Goal: Book appointment/travel/reservation

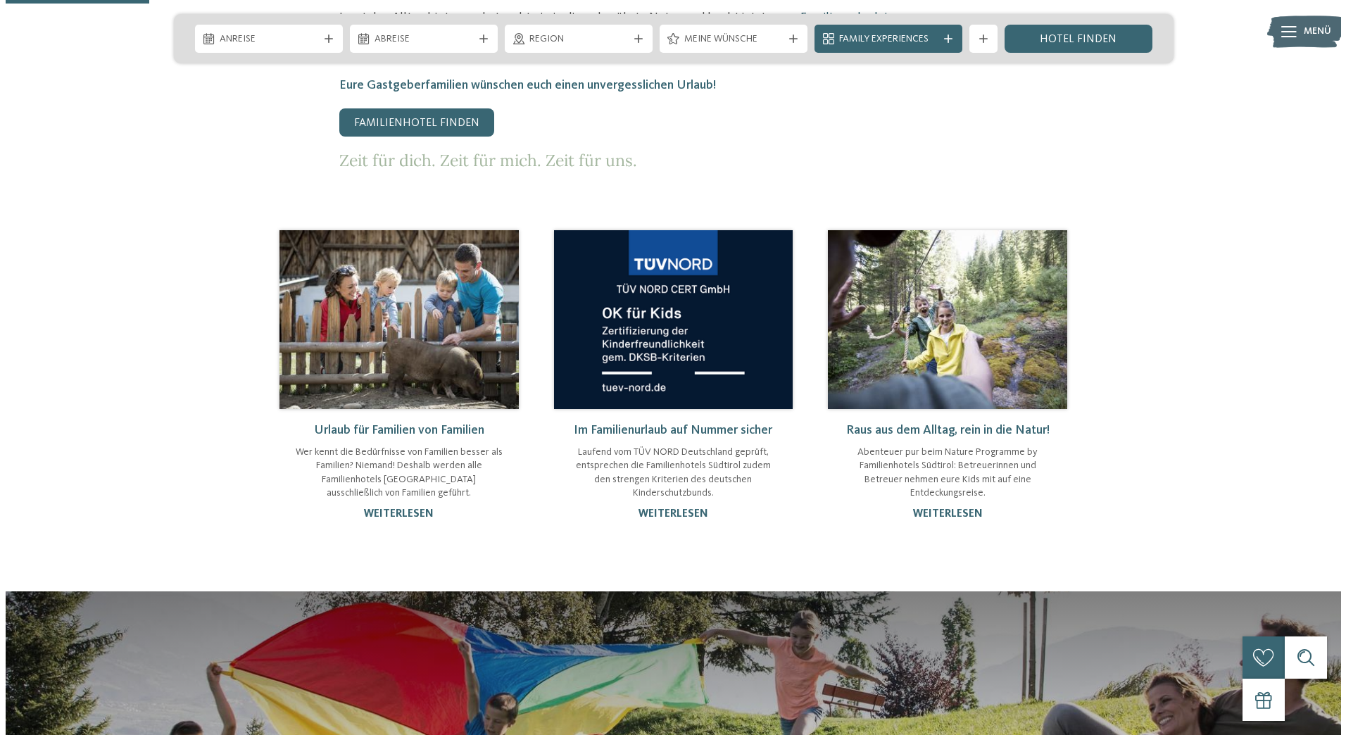
scroll to position [422, 0]
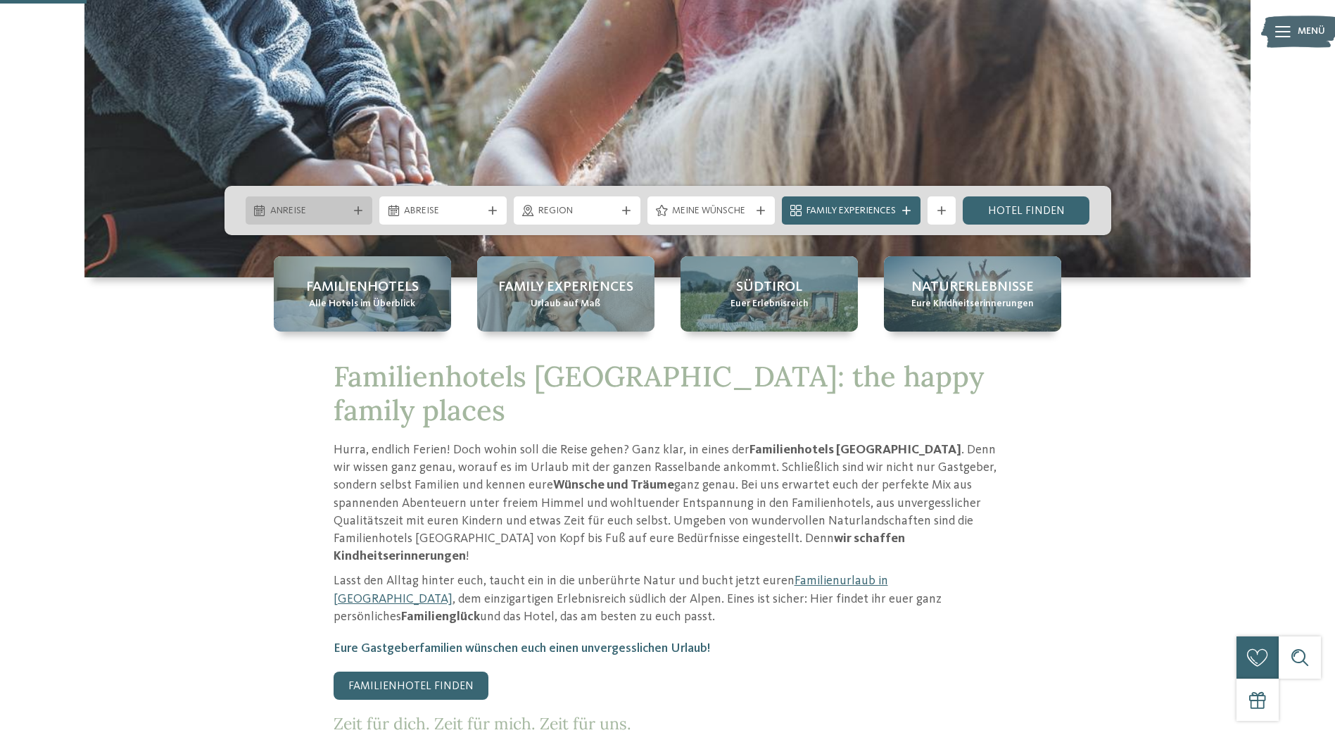
click at [351, 208] on div at bounding box center [358, 210] width 14 height 8
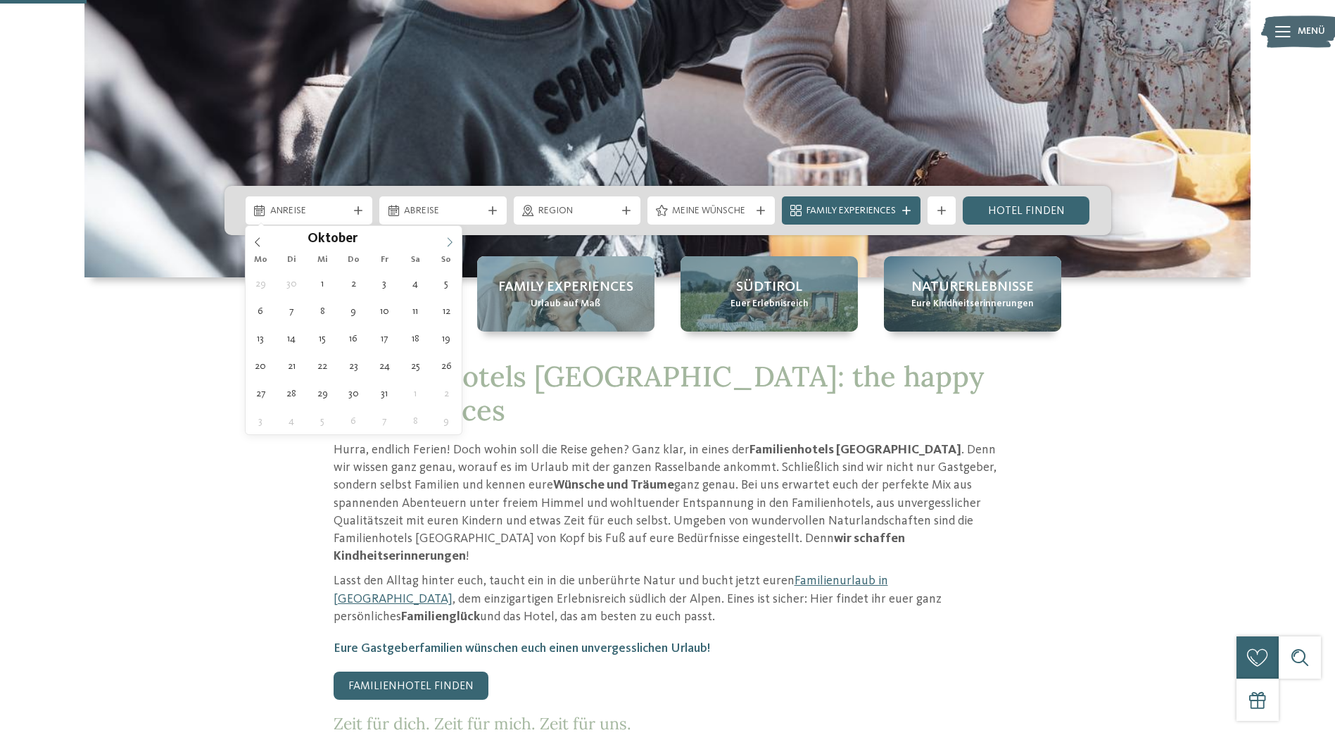
click at [450, 236] on span at bounding box center [450, 238] width 24 height 24
type div "19.12.2025"
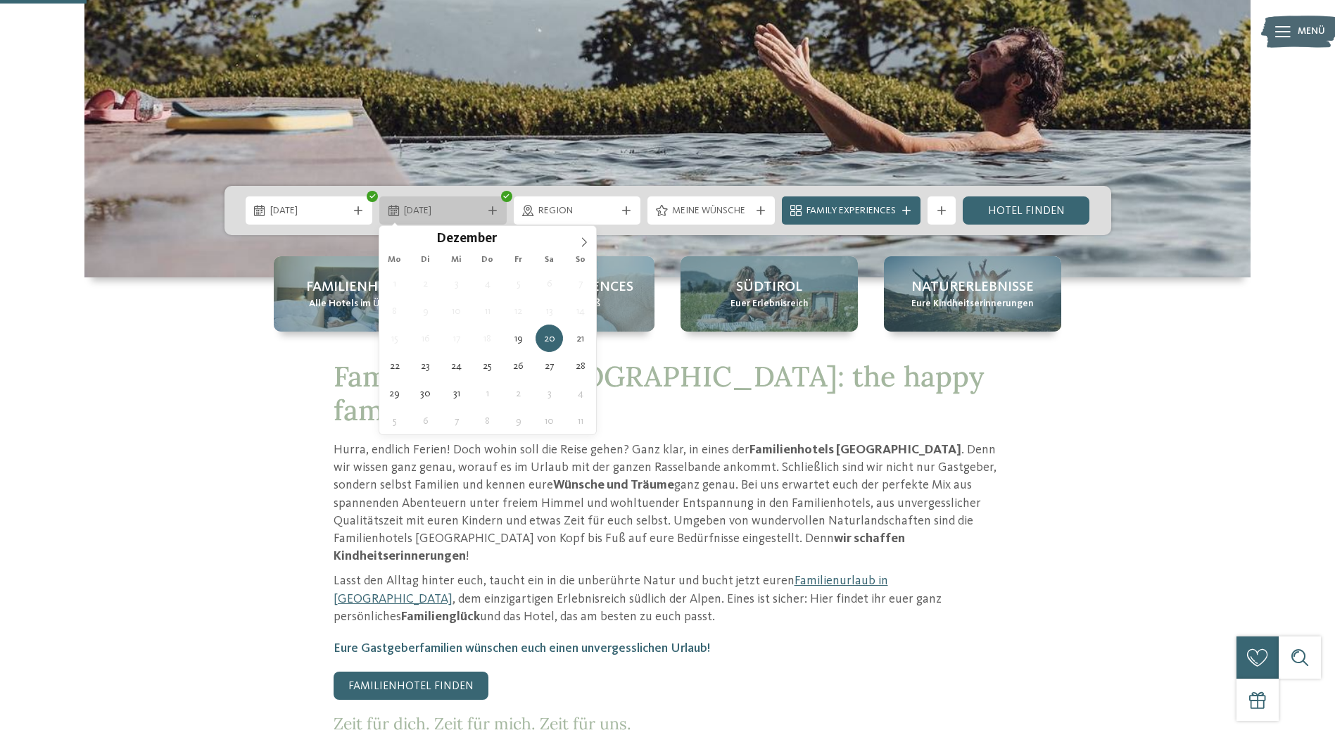
click at [491, 213] on icon at bounding box center [492, 210] width 8 height 8
type div "23.12.2025"
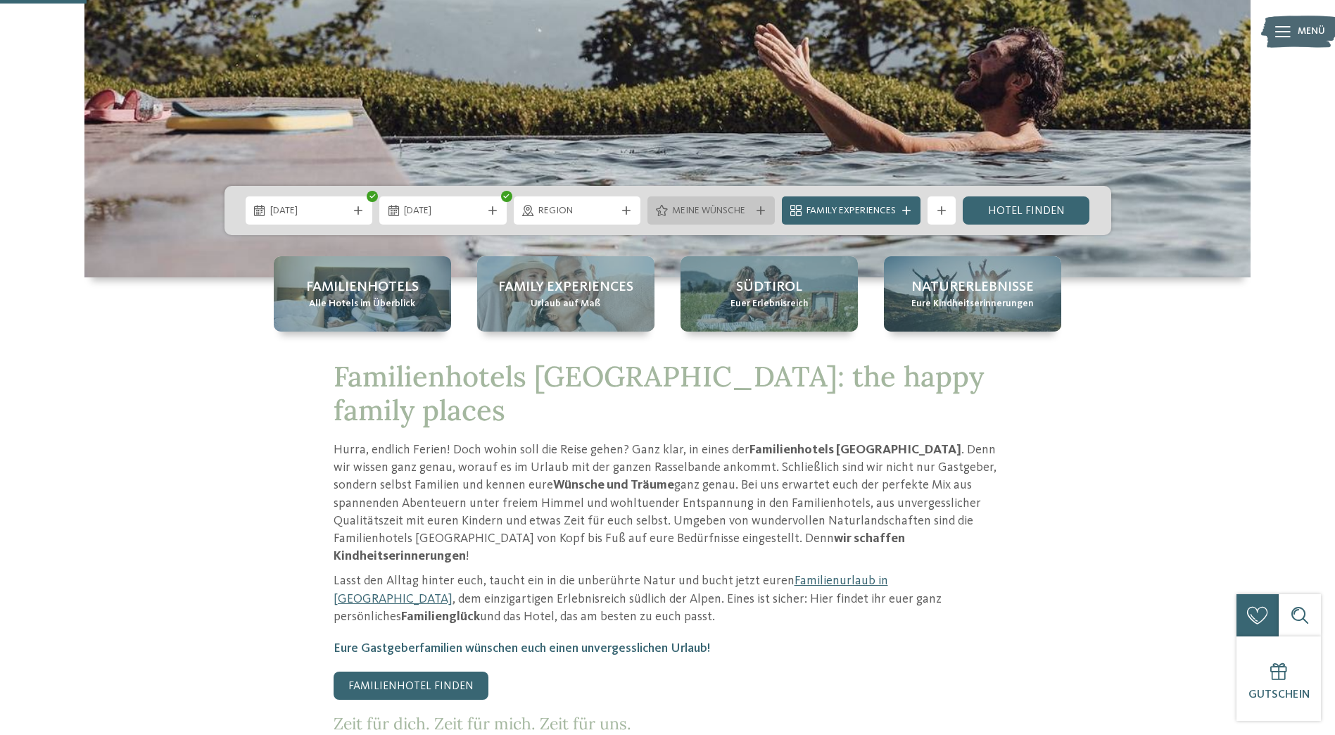
click at [760, 208] on icon at bounding box center [761, 210] width 8 height 8
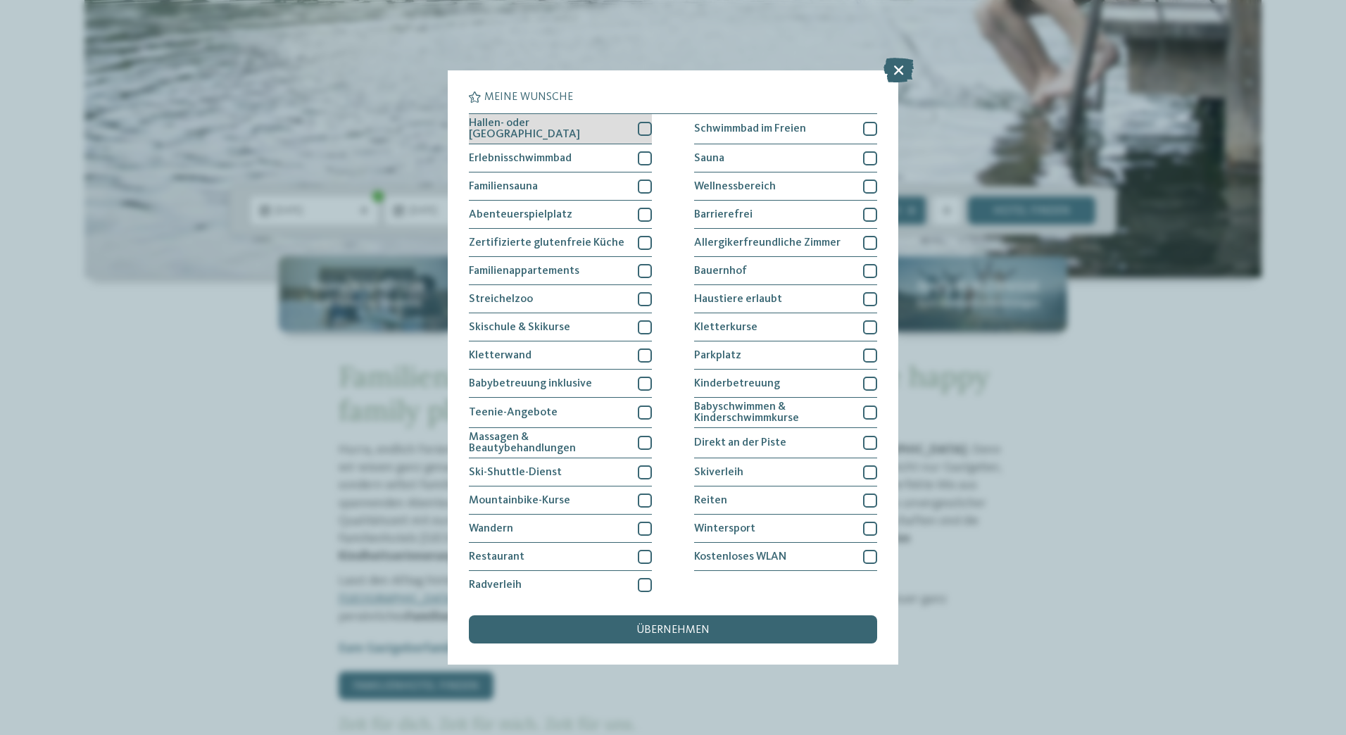
click at [642, 125] on div at bounding box center [645, 129] width 14 height 14
click at [638, 158] on div at bounding box center [645, 158] width 14 height 14
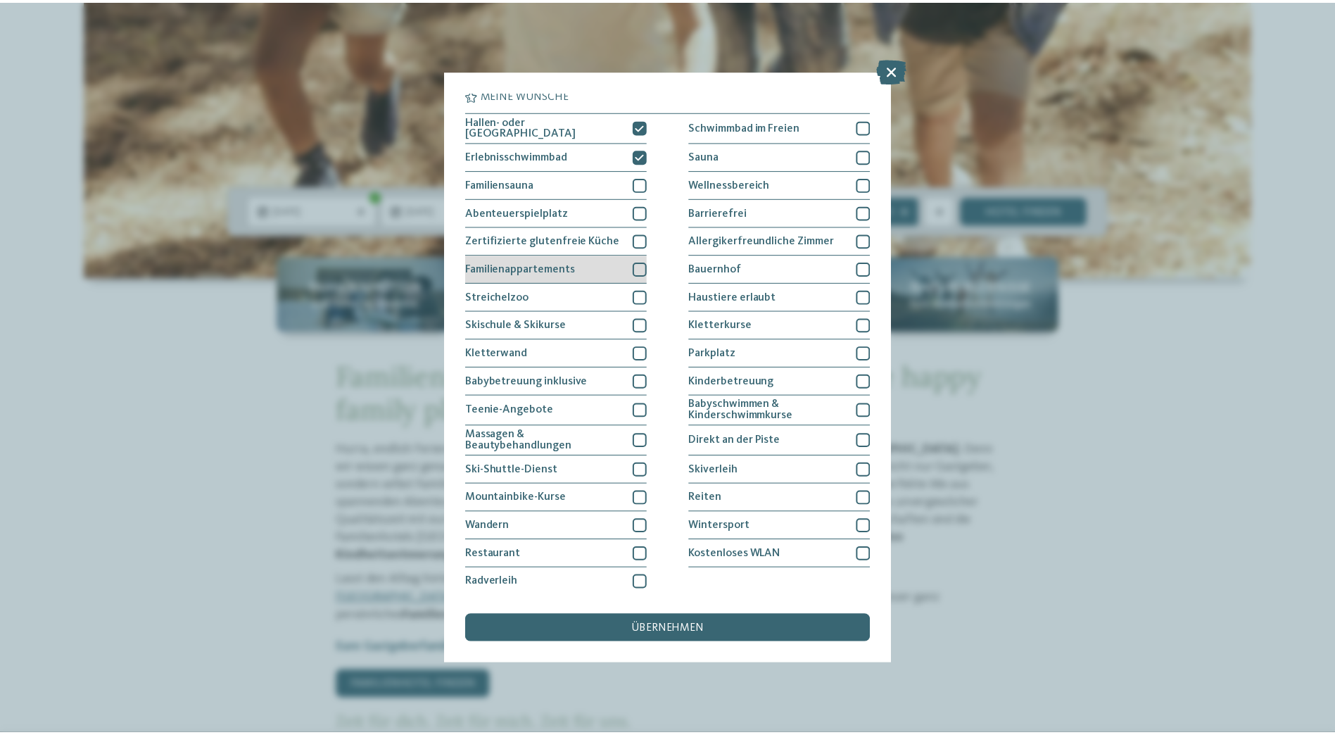
scroll to position [3, 0]
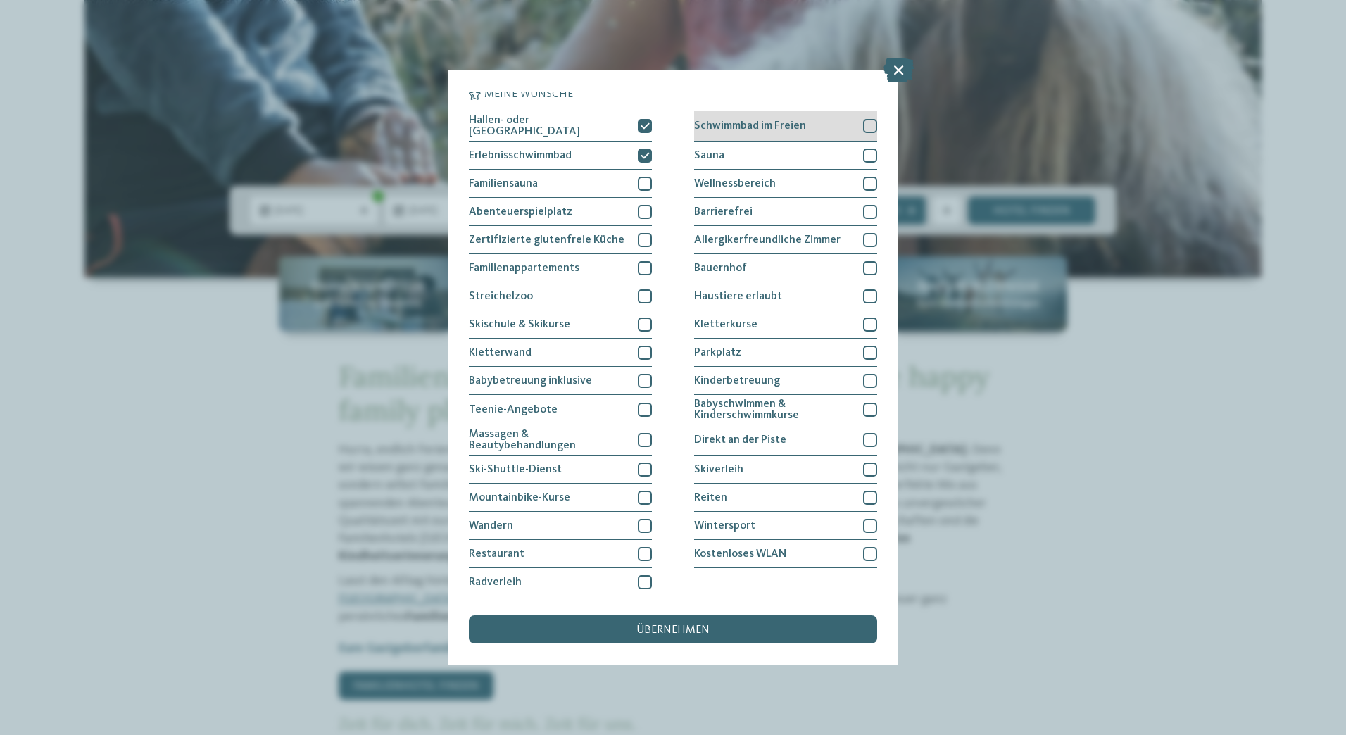
click at [863, 121] on div at bounding box center [870, 126] width 14 height 14
click at [866, 182] on div at bounding box center [870, 184] width 14 height 14
click at [863, 149] on div at bounding box center [870, 156] width 14 height 14
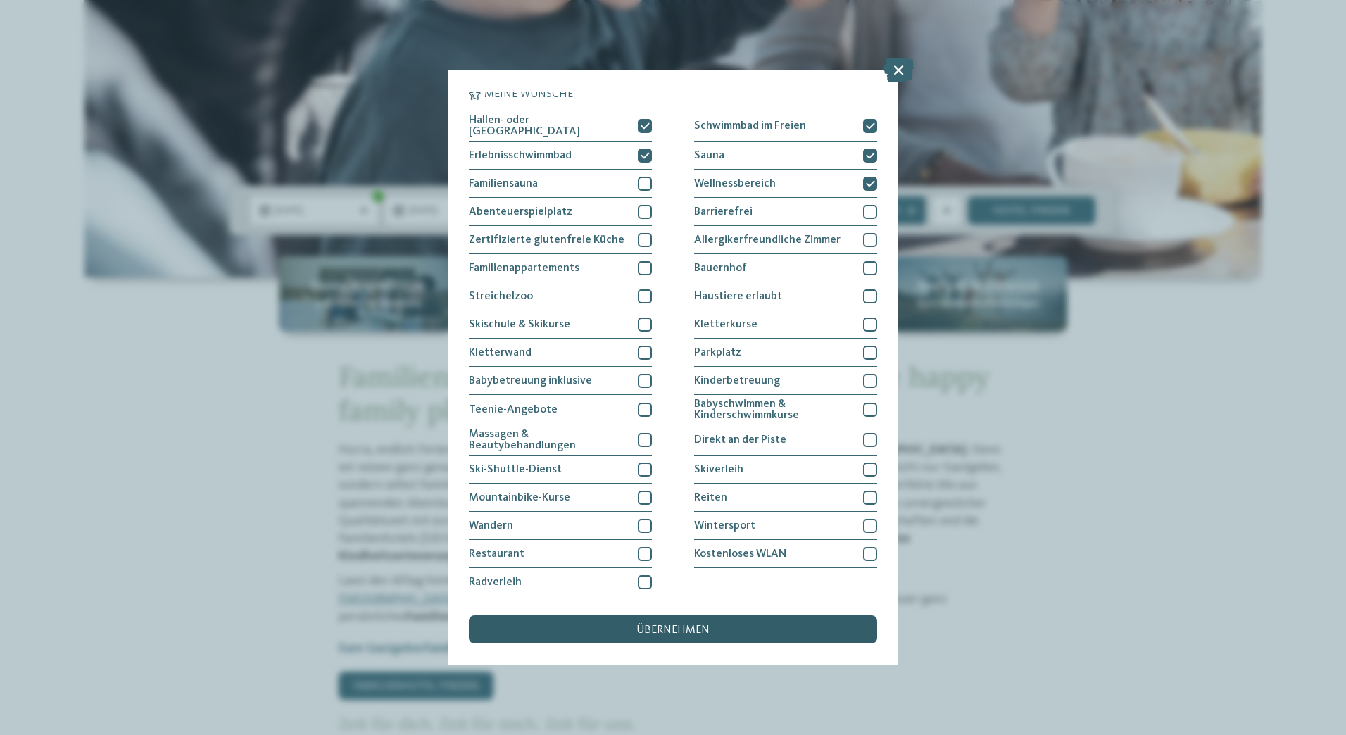
click at [672, 626] on span "übernehmen" at bounding box center [672, 629] width 73 height 11
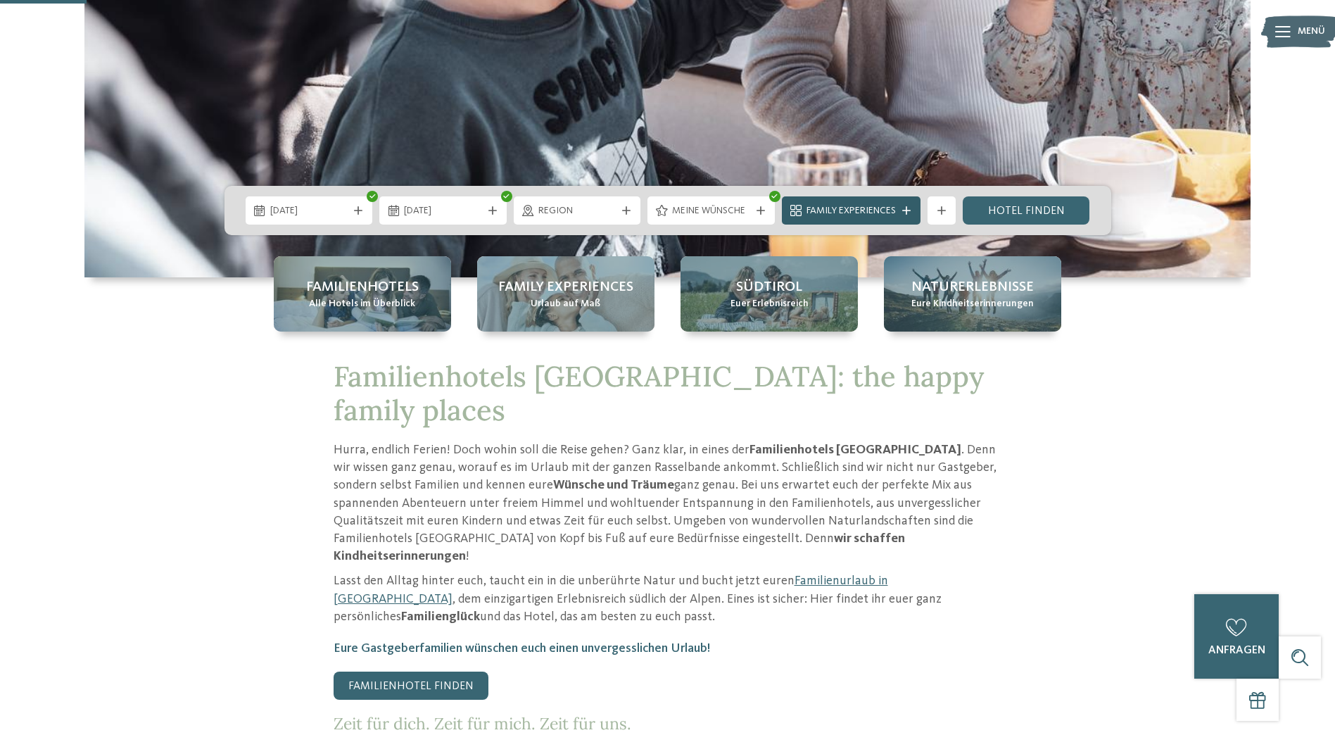
click at [907, 210] on icon at bounding box center [906, 210] width 8 height 8
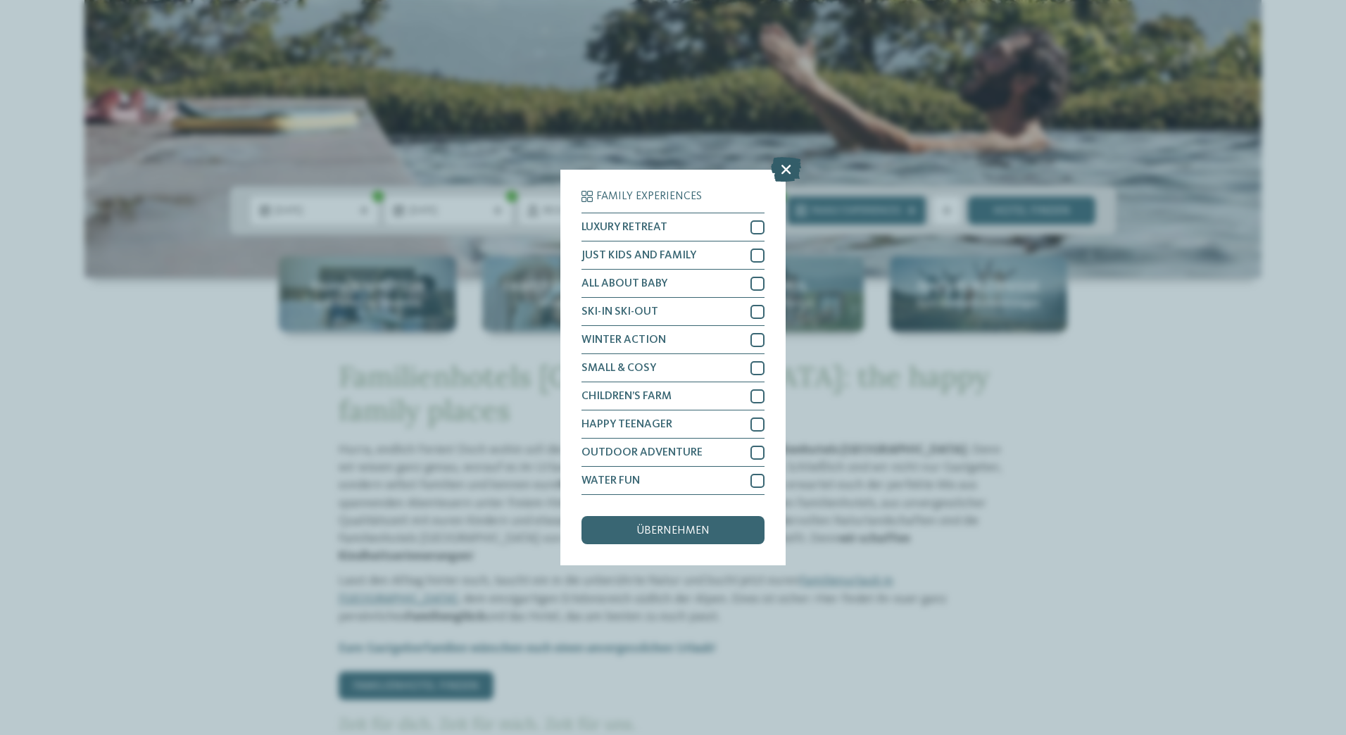
click at [780, 164] on icon at bounding box center [786, 169] width 30 height 25
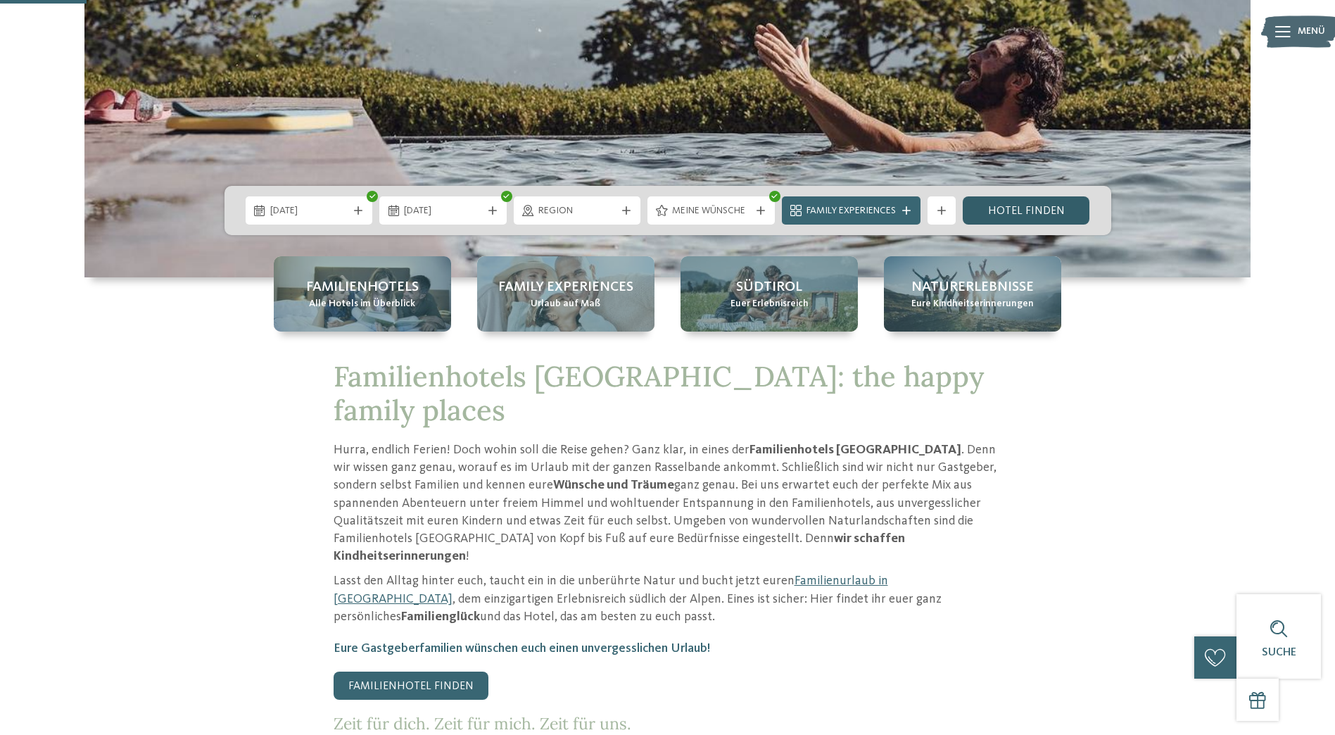
click at [1037, 206] on link "Hotel finden" at bounding box center [1026, 210] width 127 height 28
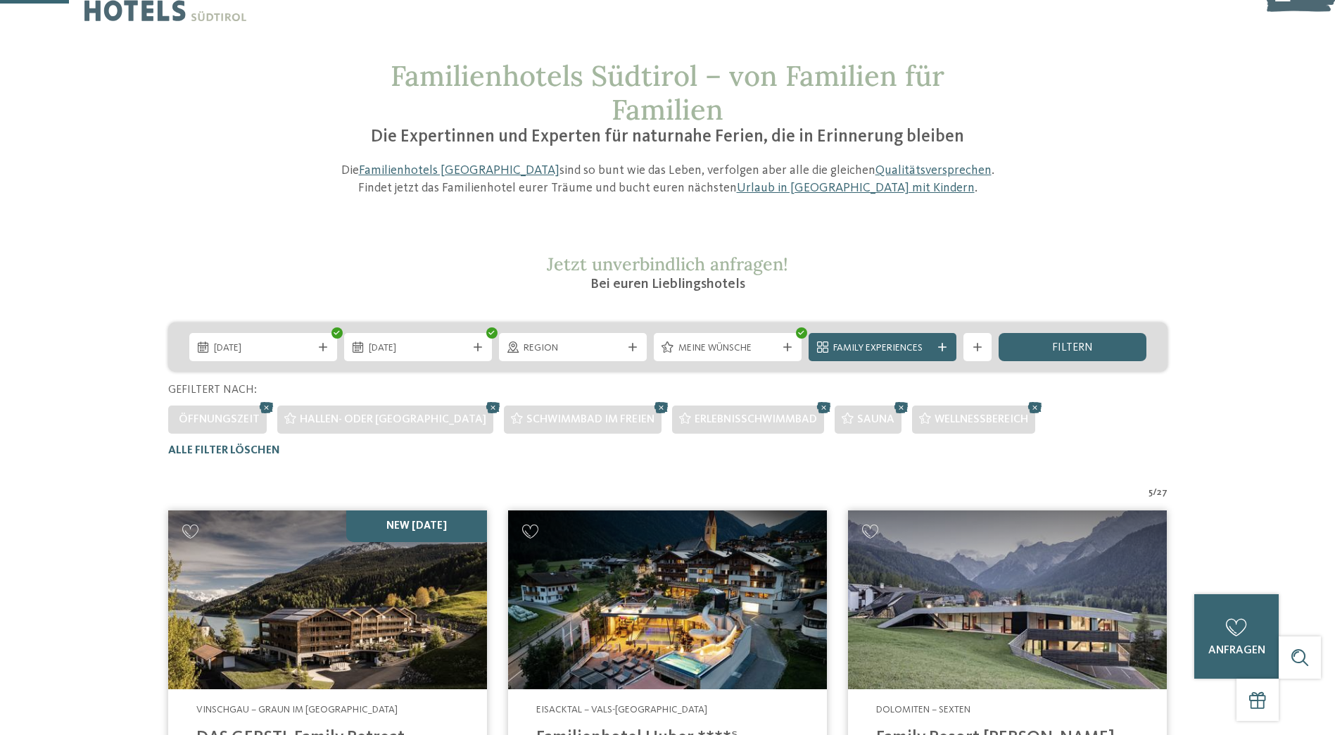
scroll to position [180, 0]
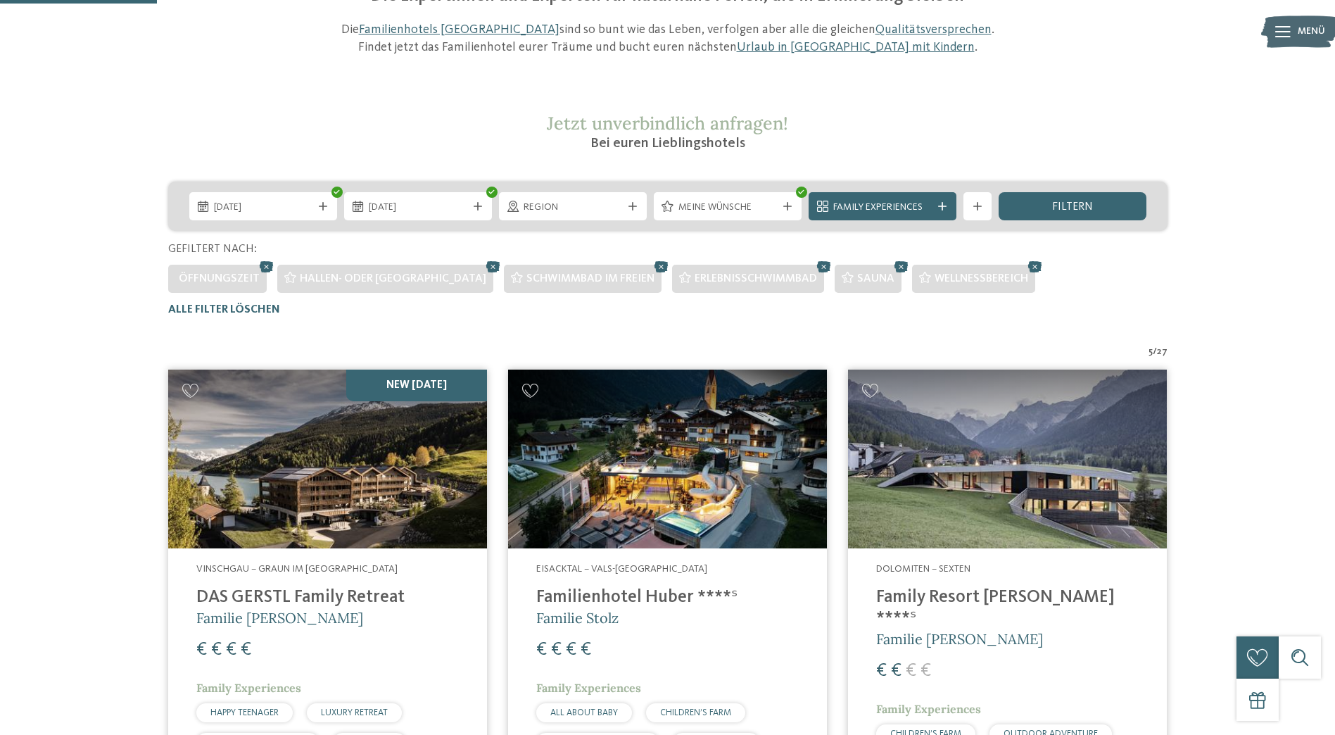
click at [631, 190] on div "19.12.2025 23.12.2025" at bounding box center [667, 206] width 999 height 49
click at [631, 201] on div "Region" at bounding box center [573, 206] width 148 height 28
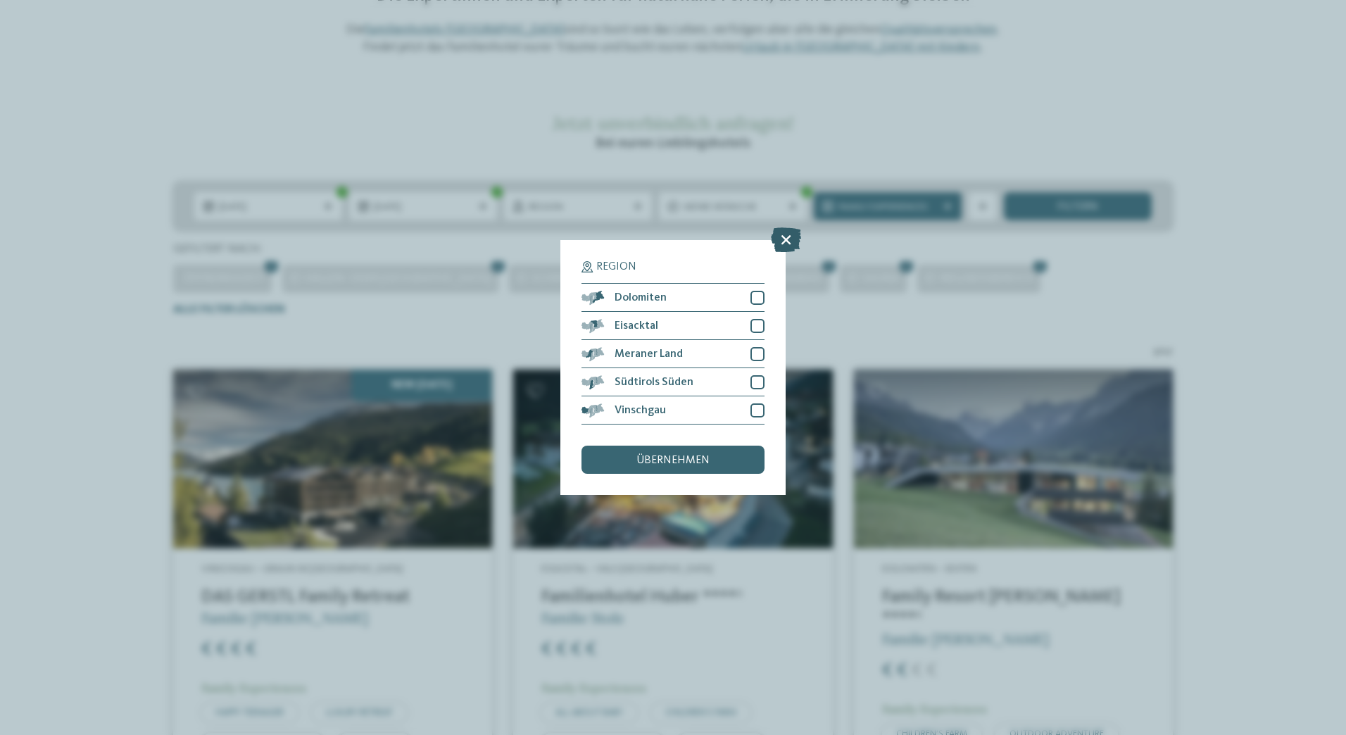
click at [782, 243] on icon at bounding box center [786, 239] width 30 height 25
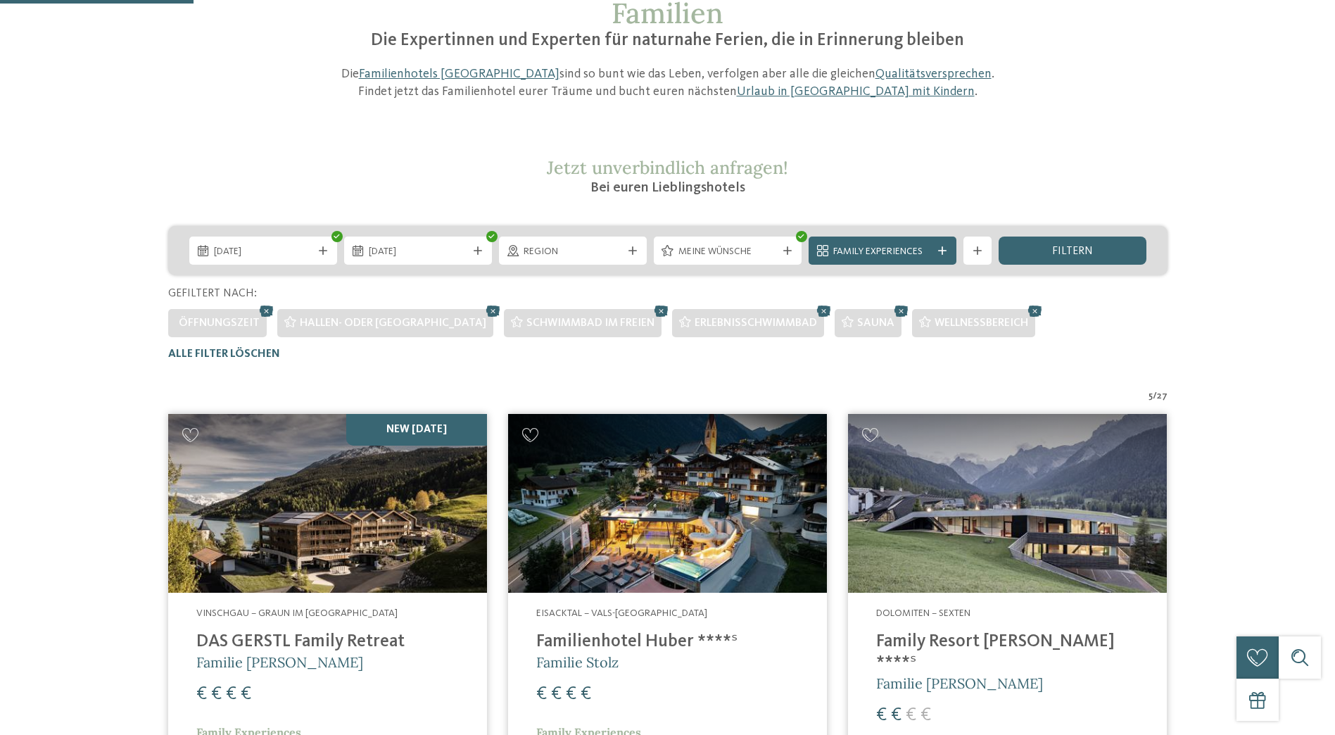
scroll to position [251, 0]
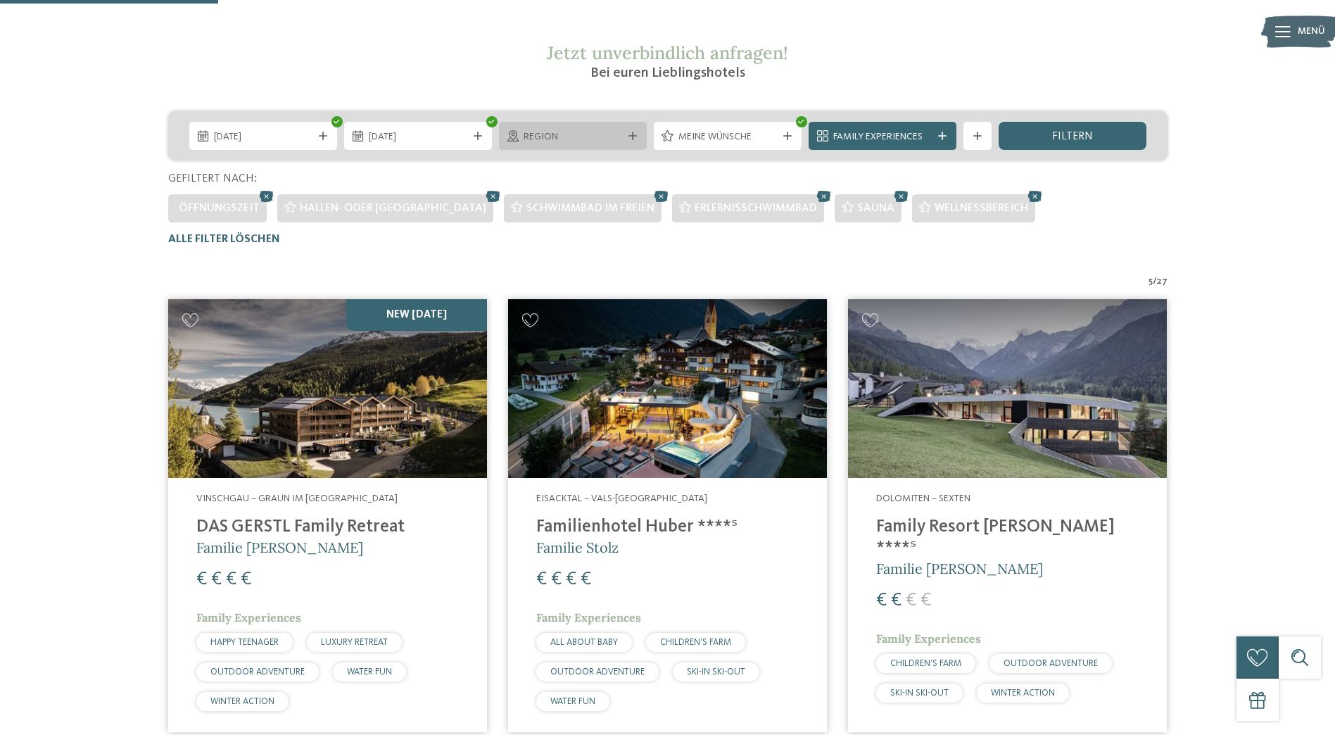
click at [635, 138] on icon at bounding box center [633, 136] width 8 height 8
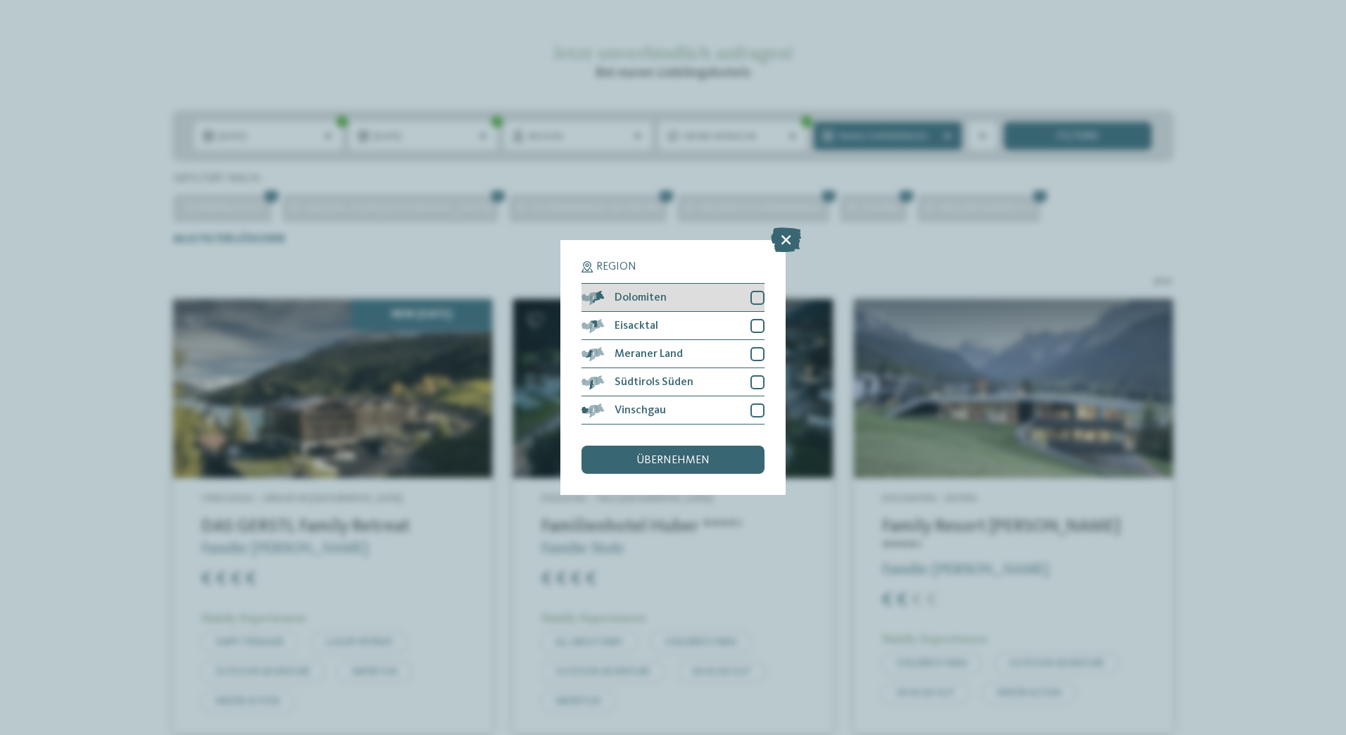
click at [759, 296] on div at bounding box center [757, 298] width 14 height 14
click at [686, 458] on span "übernehmen" at bounding box center [672, 460] width 73 height 11
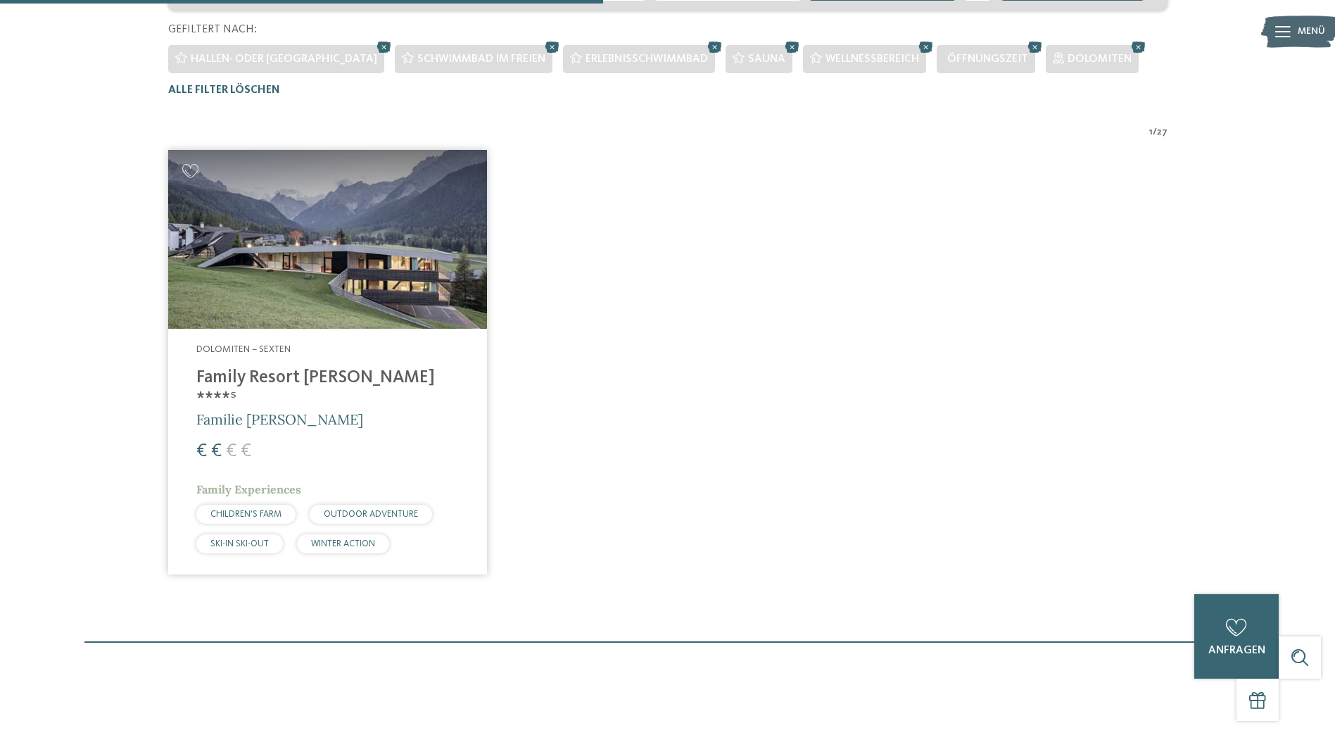
scroll to position [532, 0]
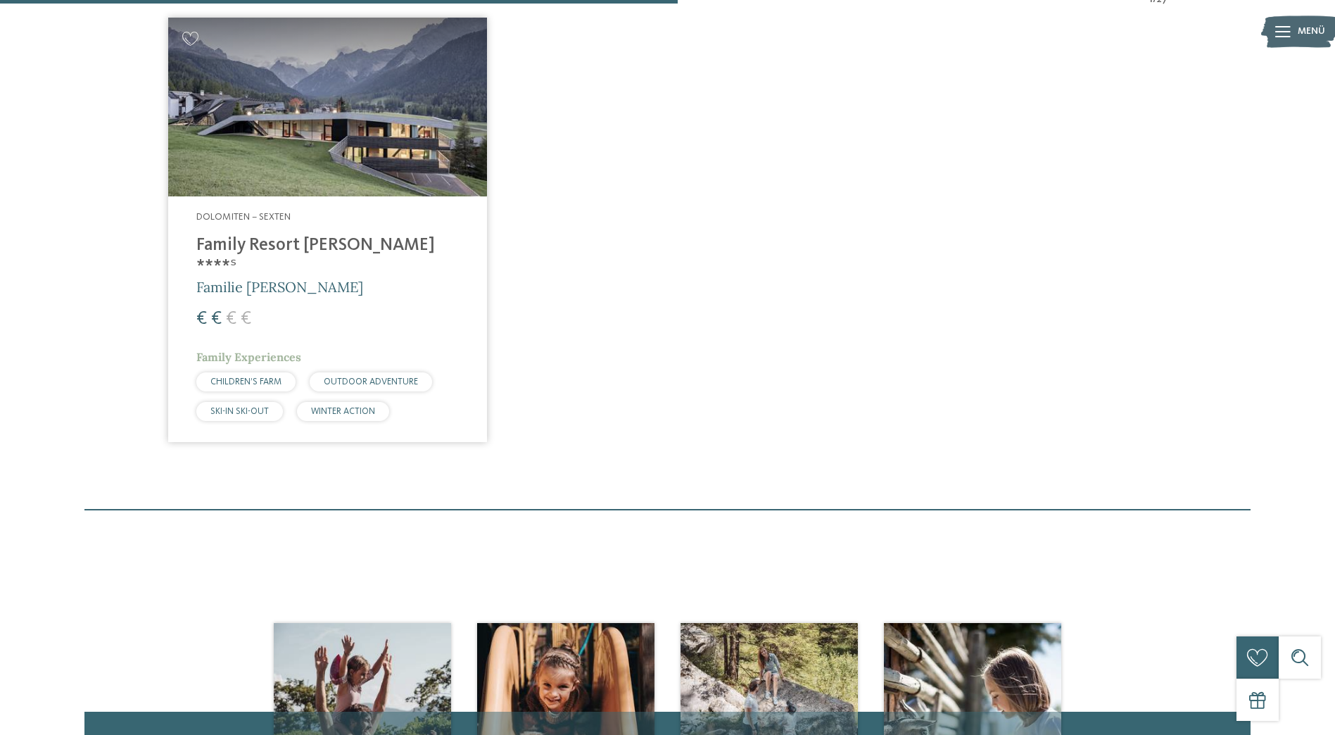
drag, startPoint x: 299, startPoint y: 129, endPoint x: 305, endPoint y: 139, distance: 12.0
click at [299, 129] on img at bounding box center [327, 107] width 319 height 179
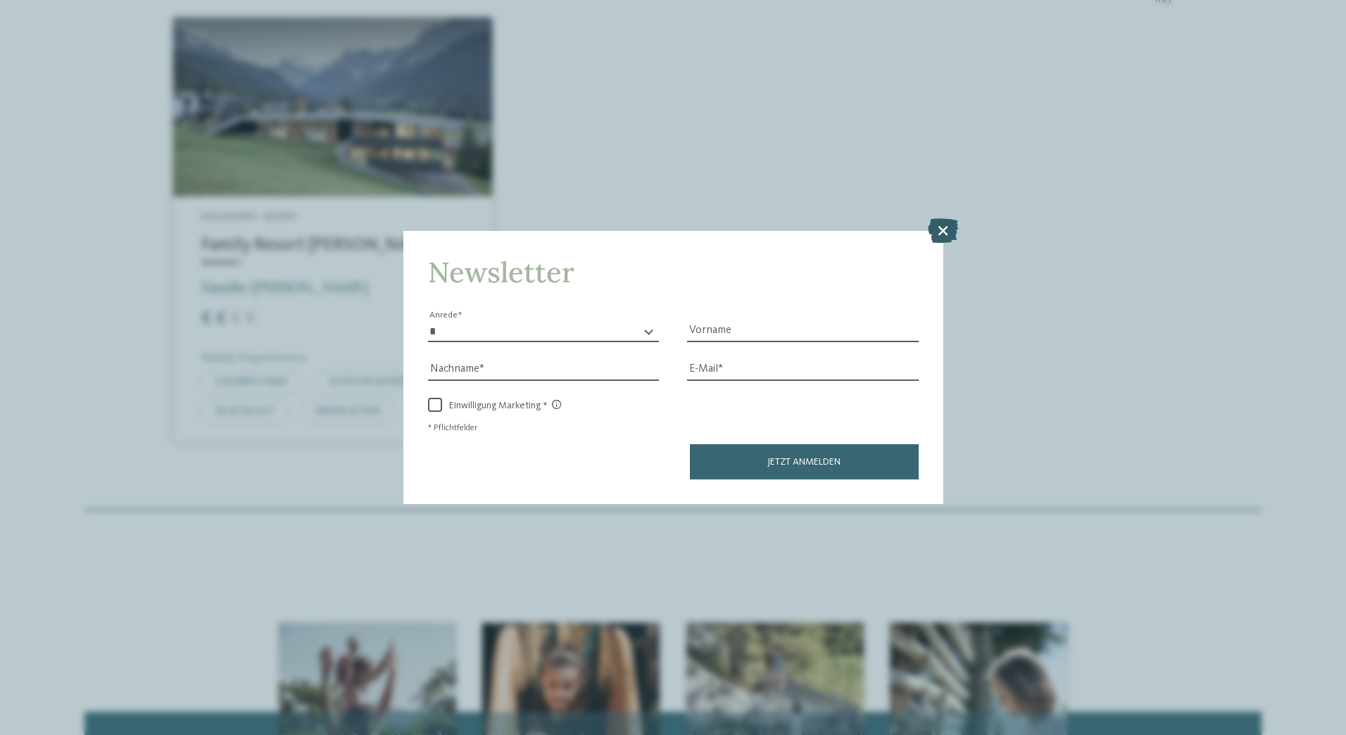
click at [942, 225] on icon at bounding box center [943, 229] width 30 height 25
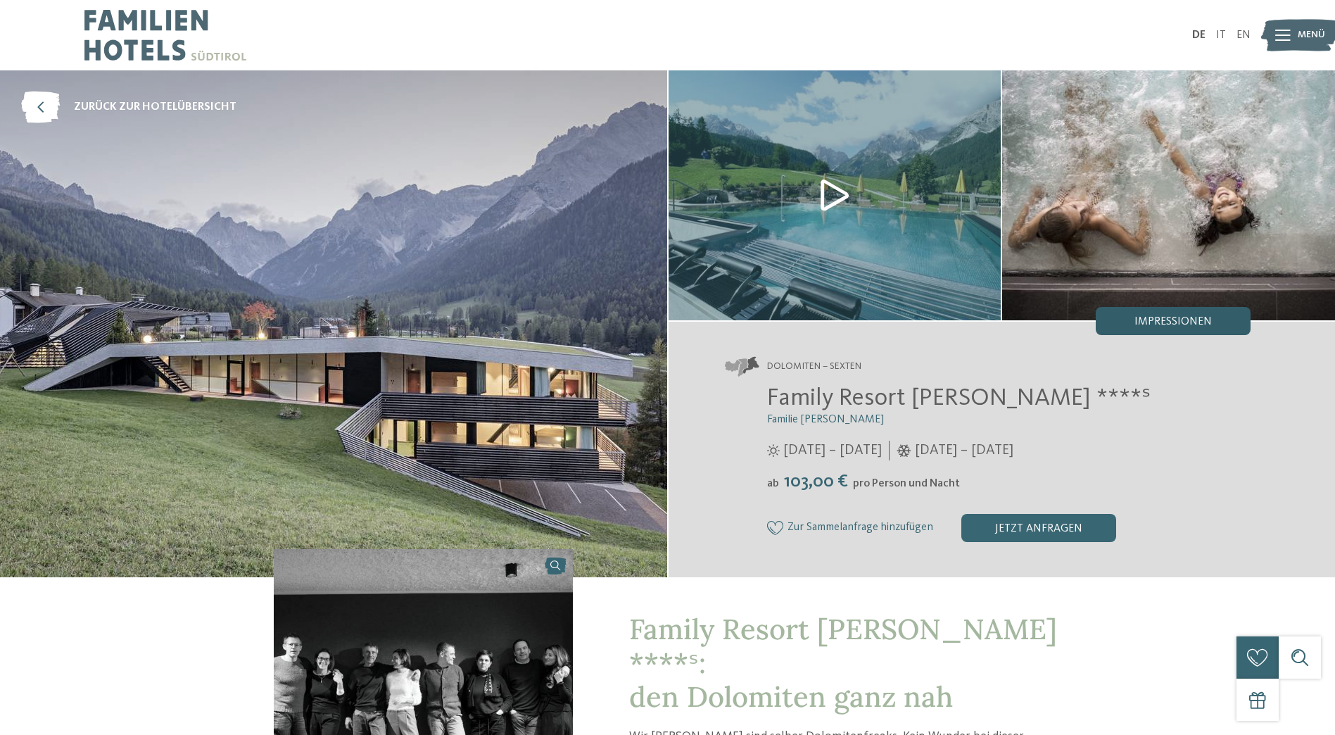
click at [1220, 320] on div "Impressionen" at bounding box center [1173, 321] width 155 height 28
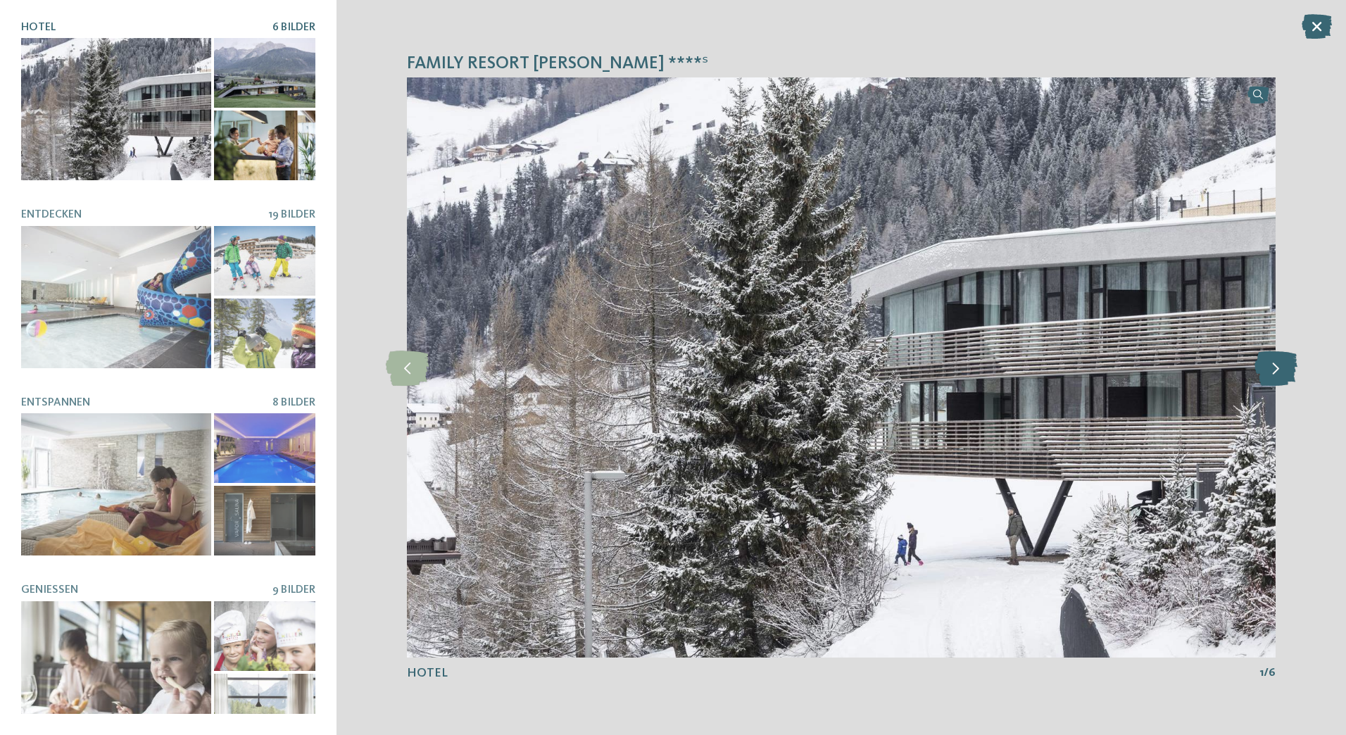
click at [1260, 363] on icon at bounding box center [1275, 367] width 43 height 35
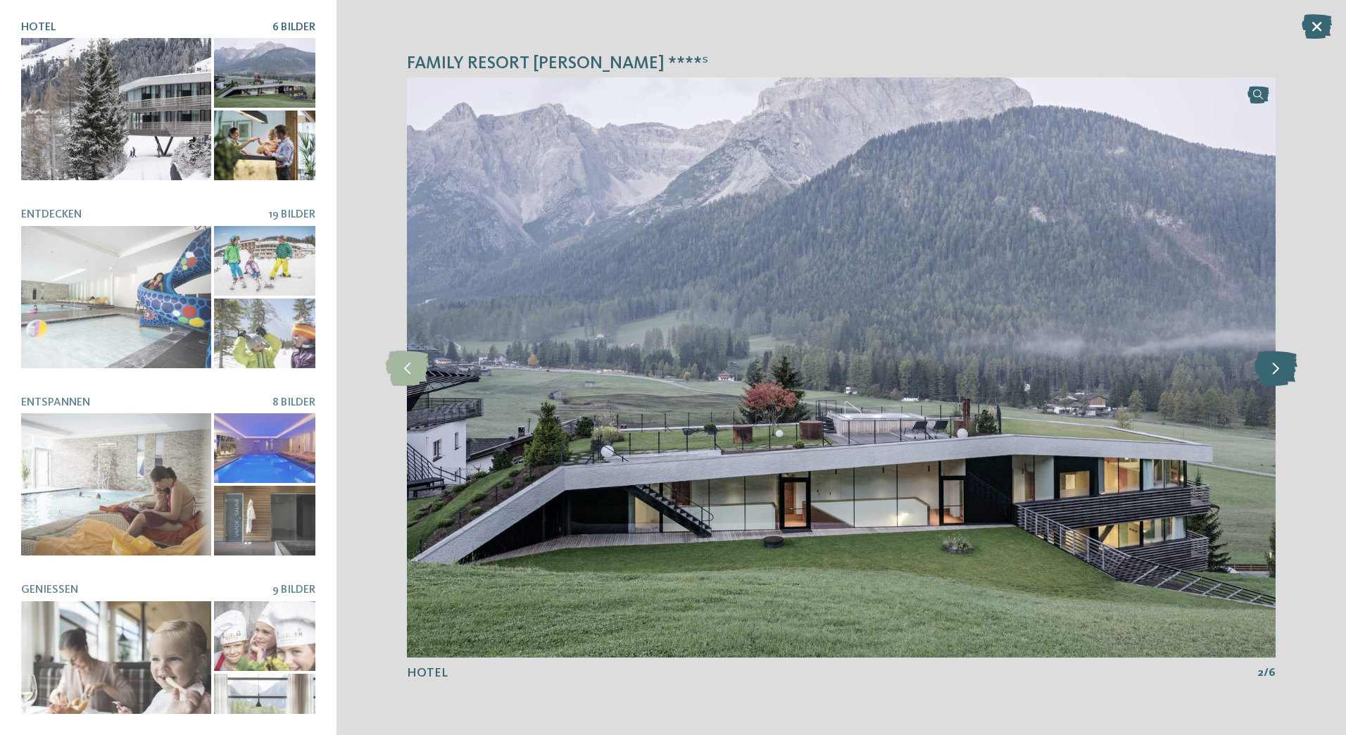
click at [1260, 363] on icon at bounding box center [1275, 367] width 43 height 35
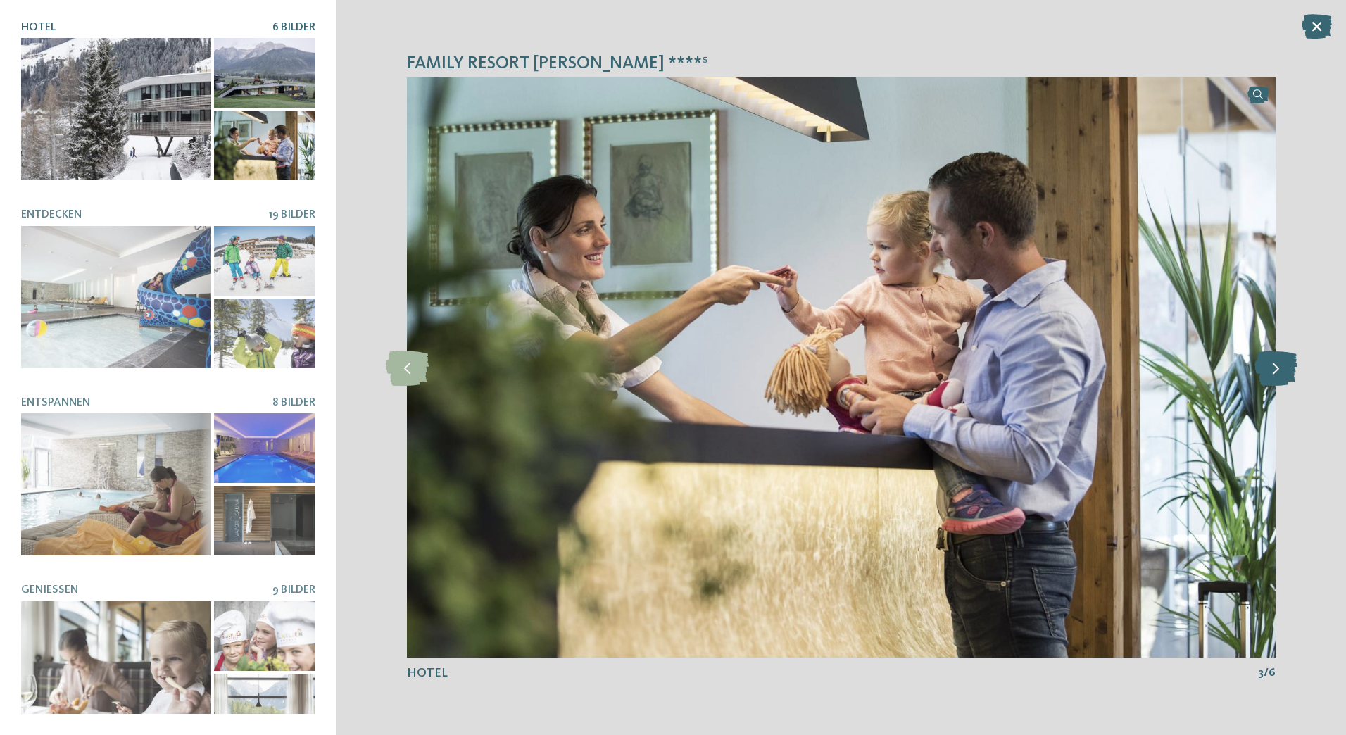
click at [1260, 363] on icon at bounding box center [1275, 367] width 43 height 35
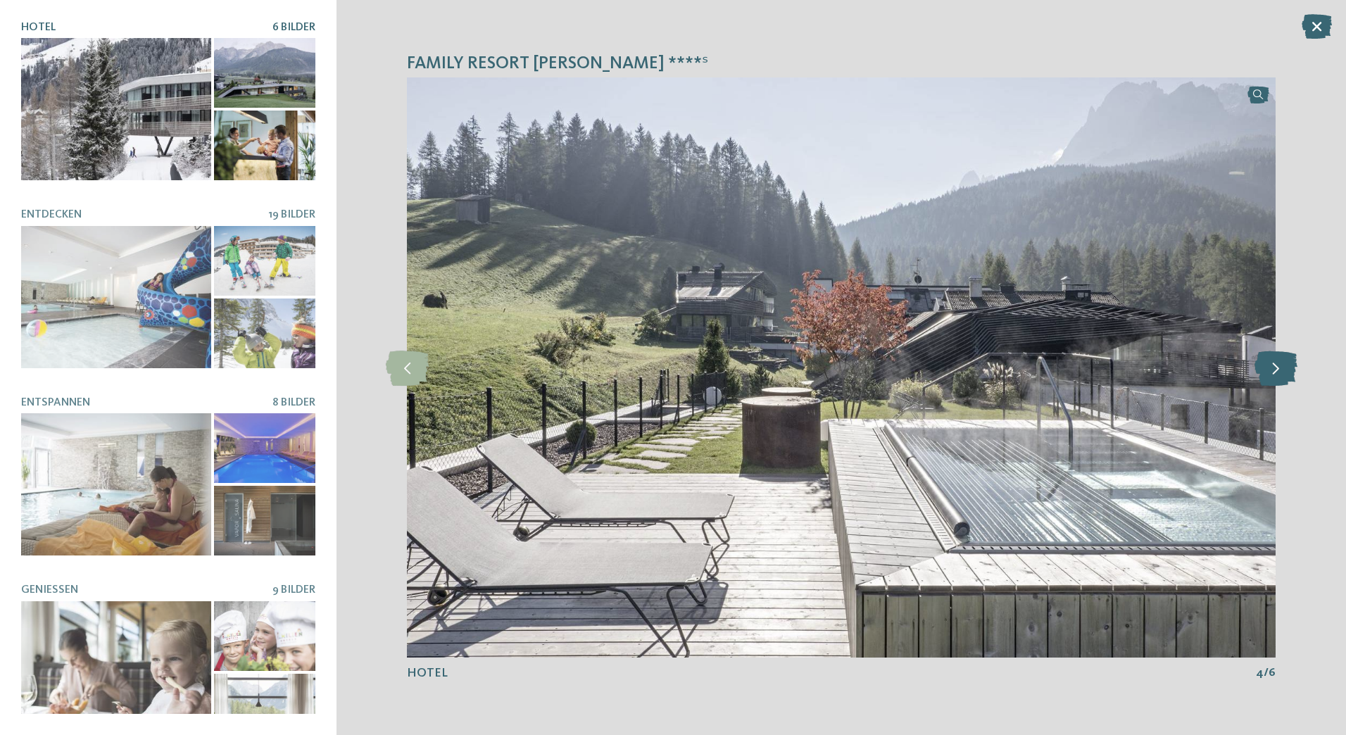
click at [1260, 363] on icon at bounding box center [1275, 367] width 43 height 35
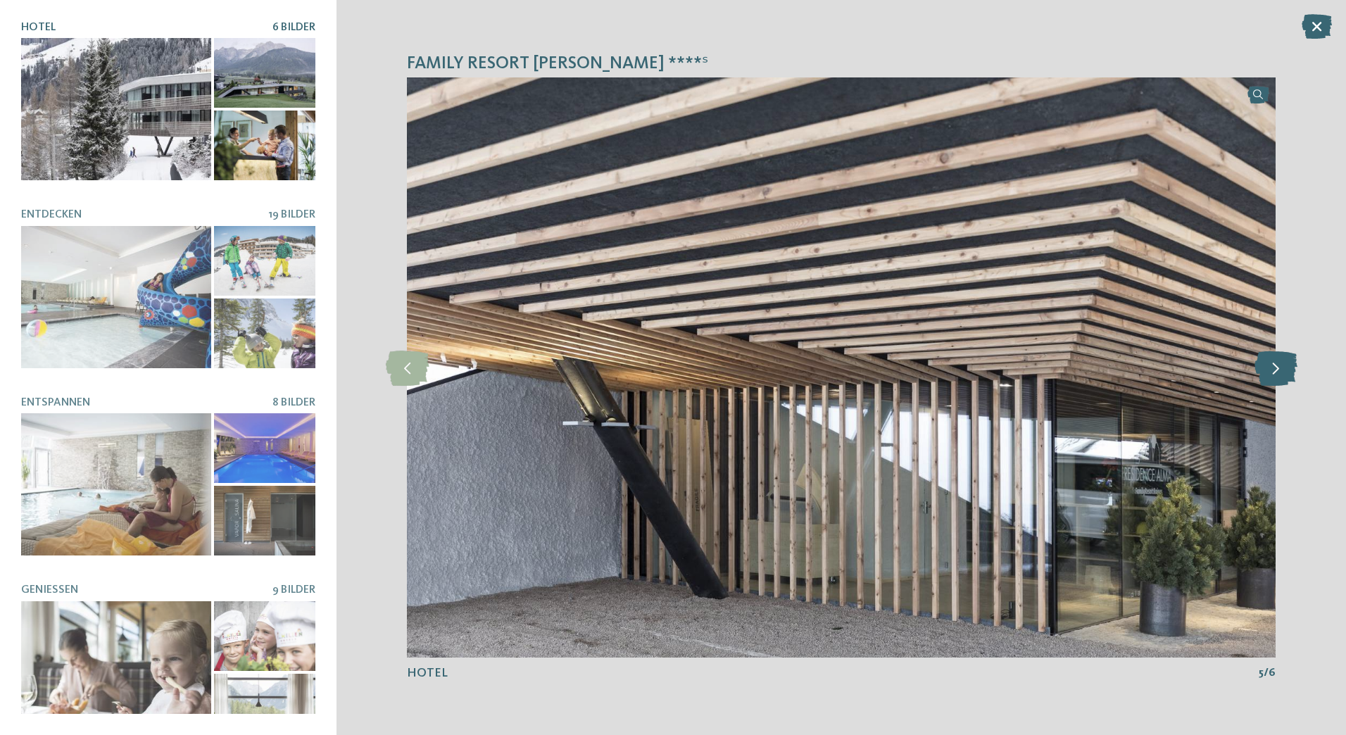
click at [1260, 363] on icon at bounding box center [1275, 367] width 43 height 35
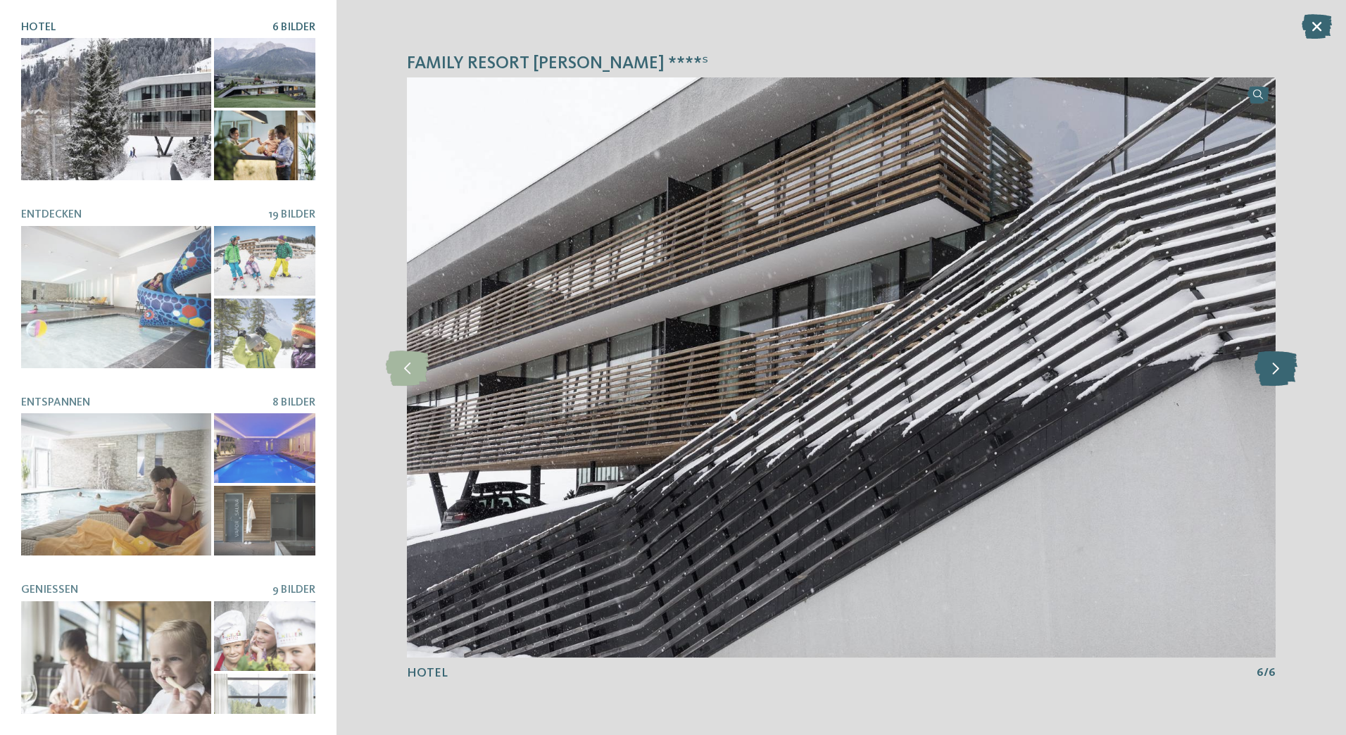
click at [1260, 363] on icon at bounding box center [1275, 367] width 43 height 35
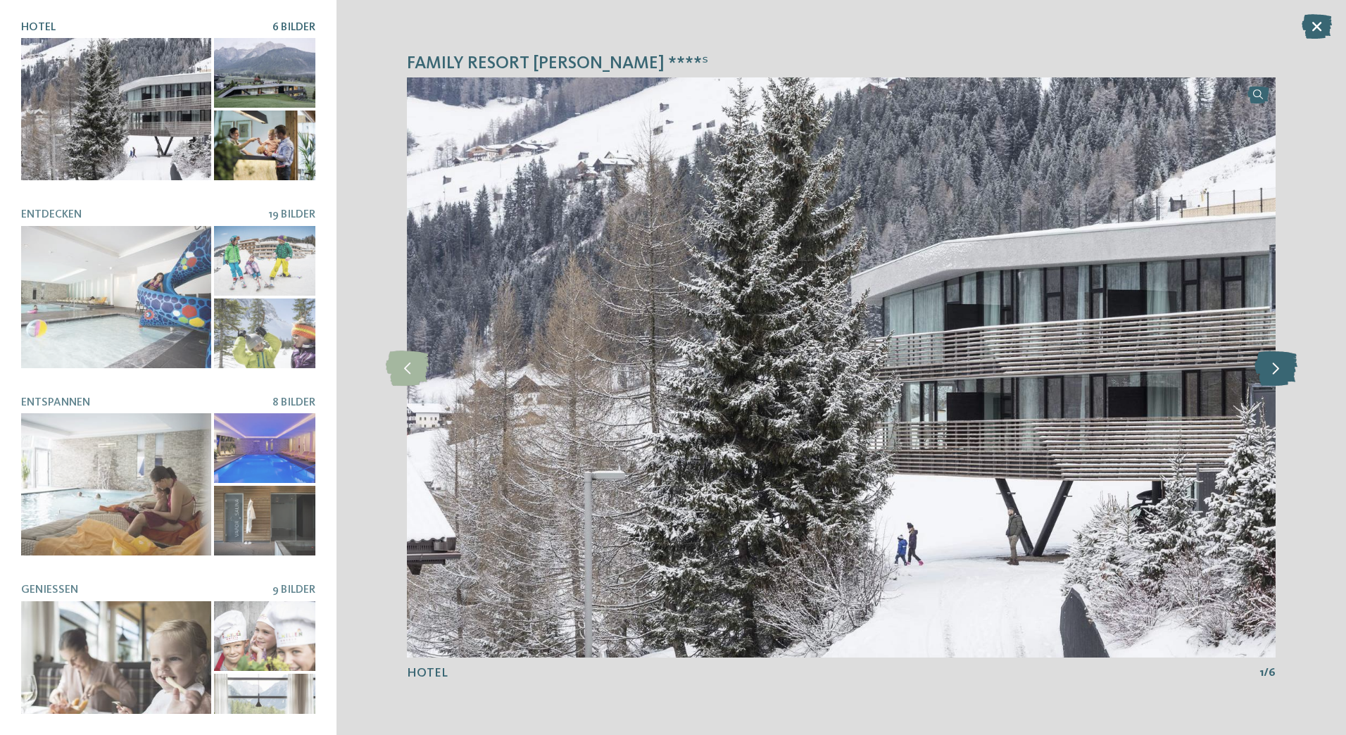
click at [1260, 363] on icon at bounding box center [1275, 367] width 43 height 35
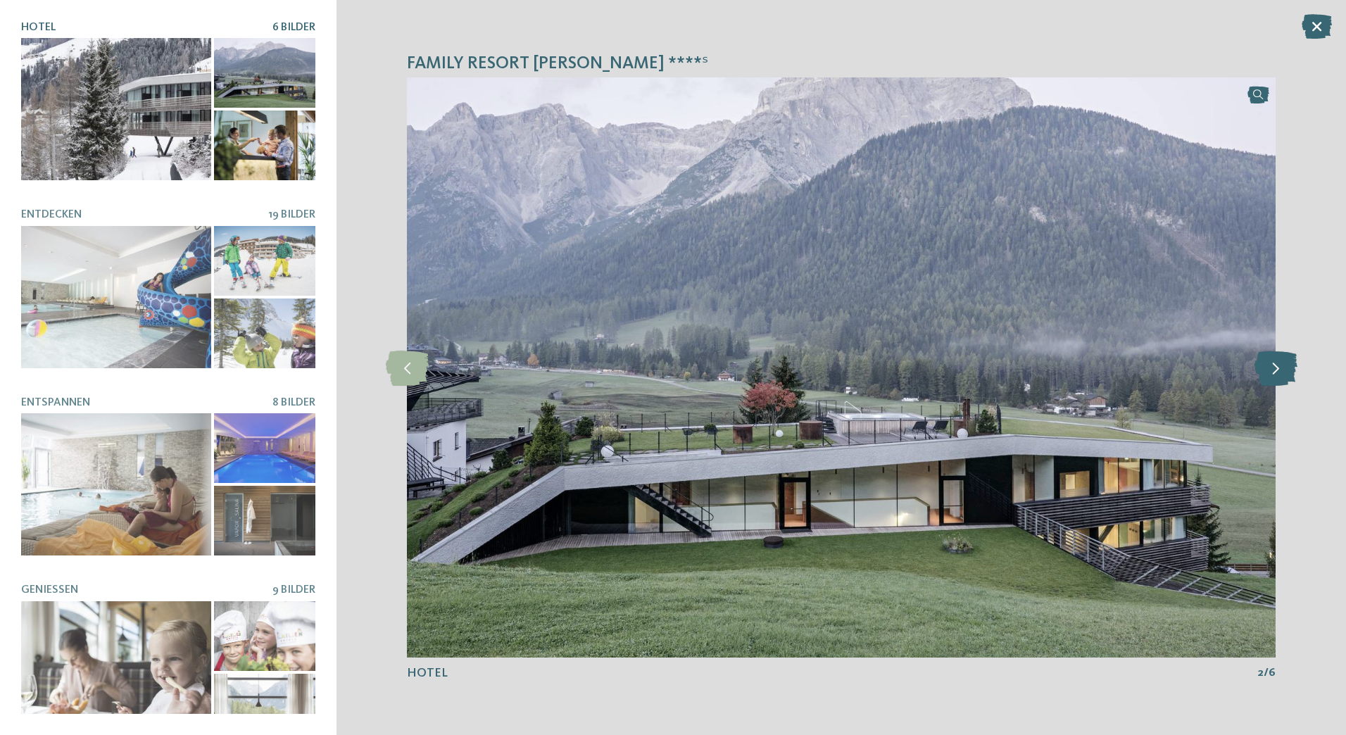
click at [1260, 363] on icon at bounding box center [1275, 367] width 43 height 35
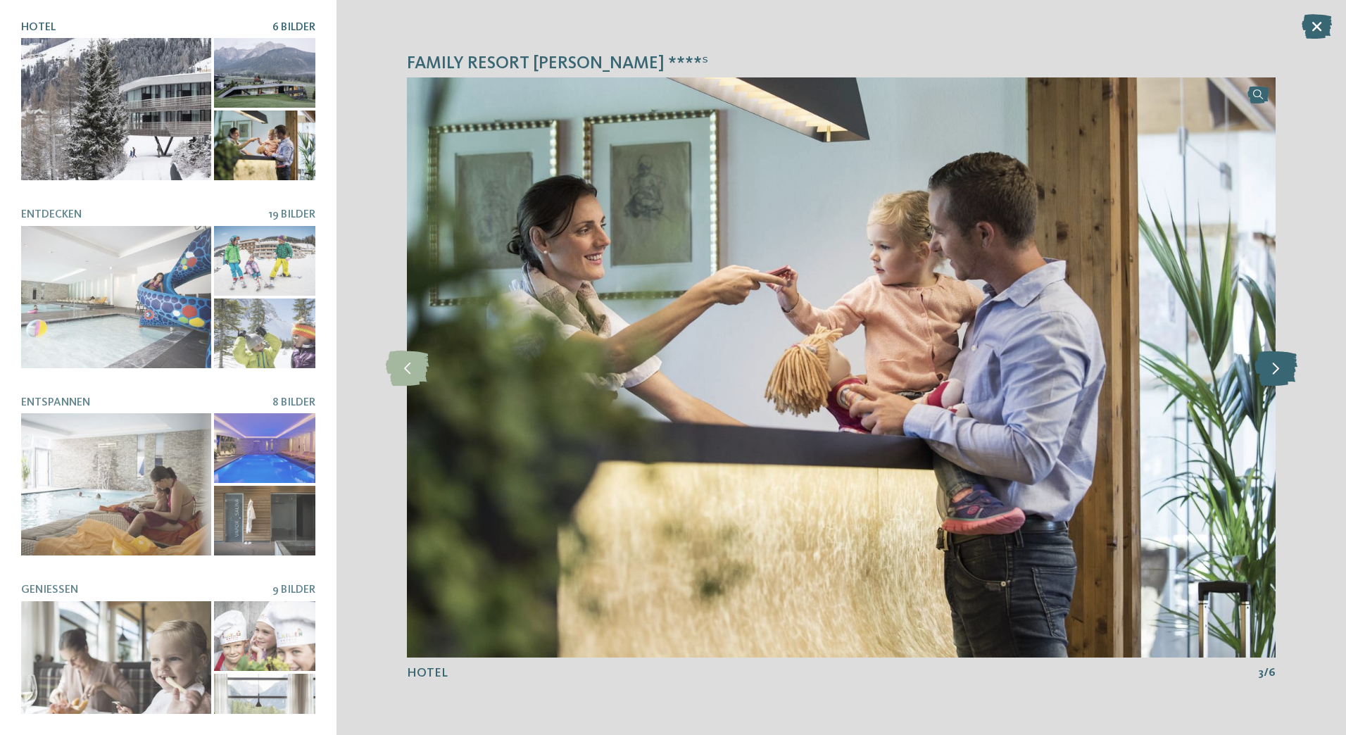
click at [1260, 363] on icon at bounding box center [1275, 367] width 43 height 35
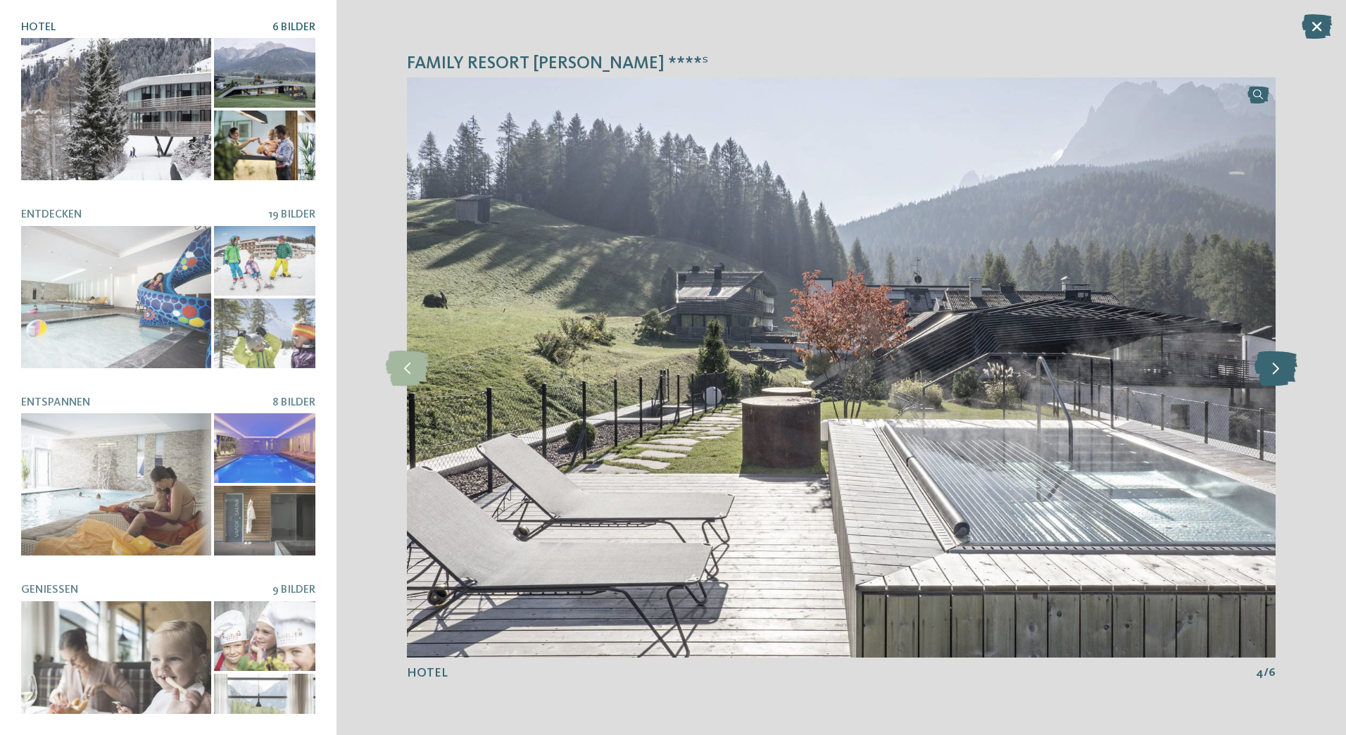
click at [1260, 363] on icon at bounding box center [1275, 367] width 43 height 35
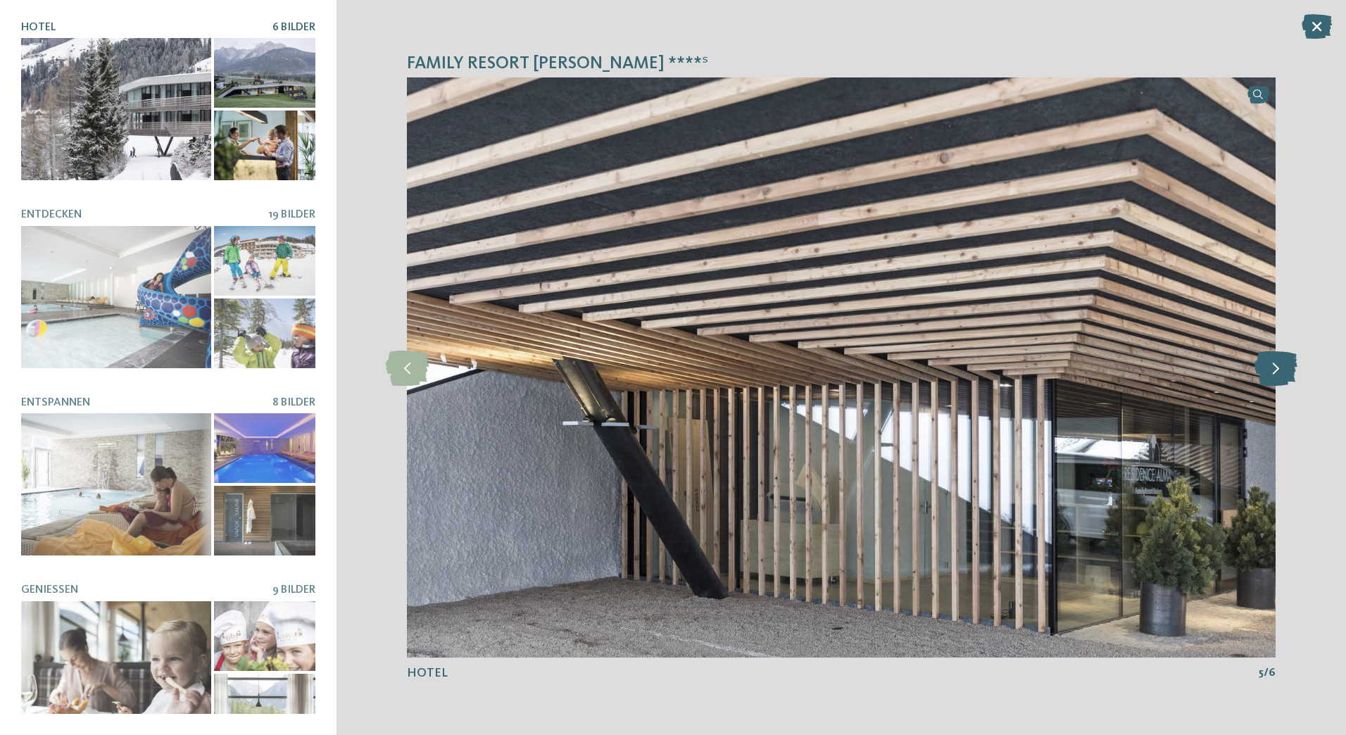
click at [1260, 363] on icon at bounding box center [1275, 367] width 43 height 35
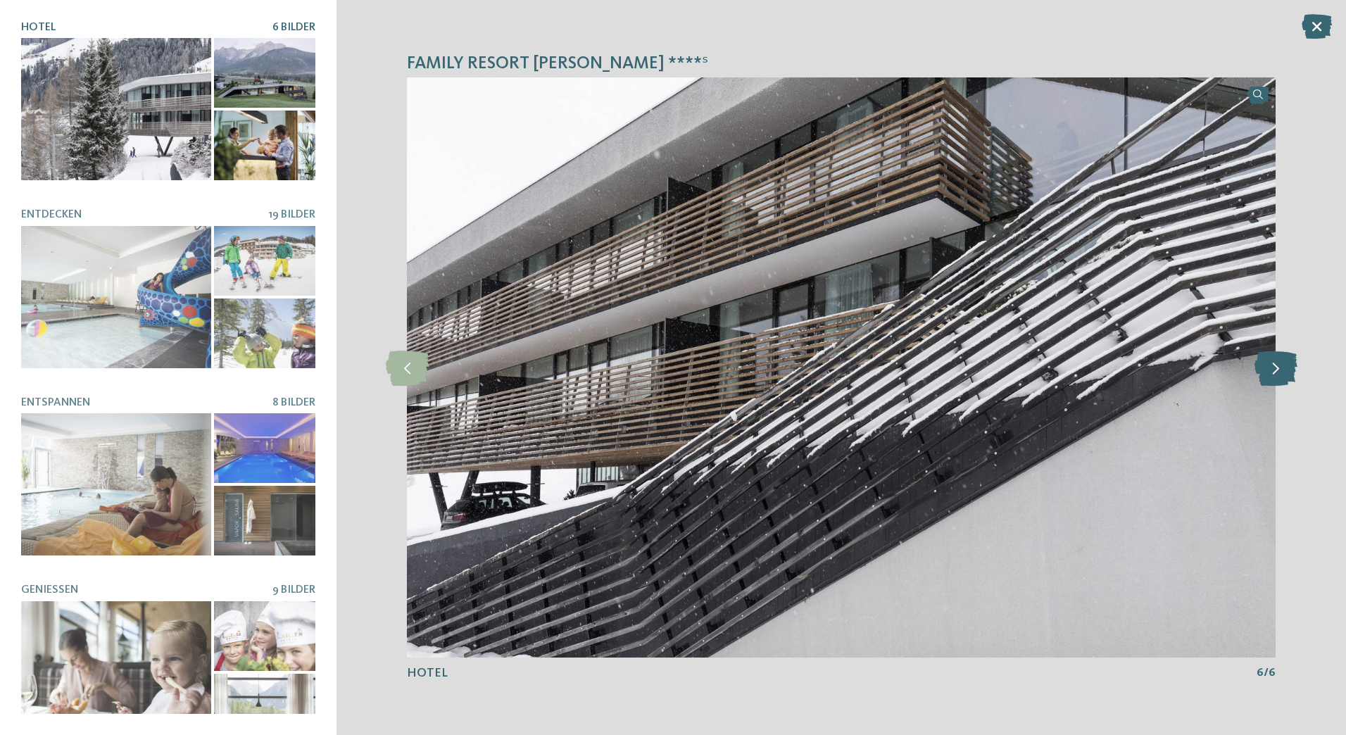
click at [1260, 363] on icon at bounding box center [1275, 367] width 43 height 35
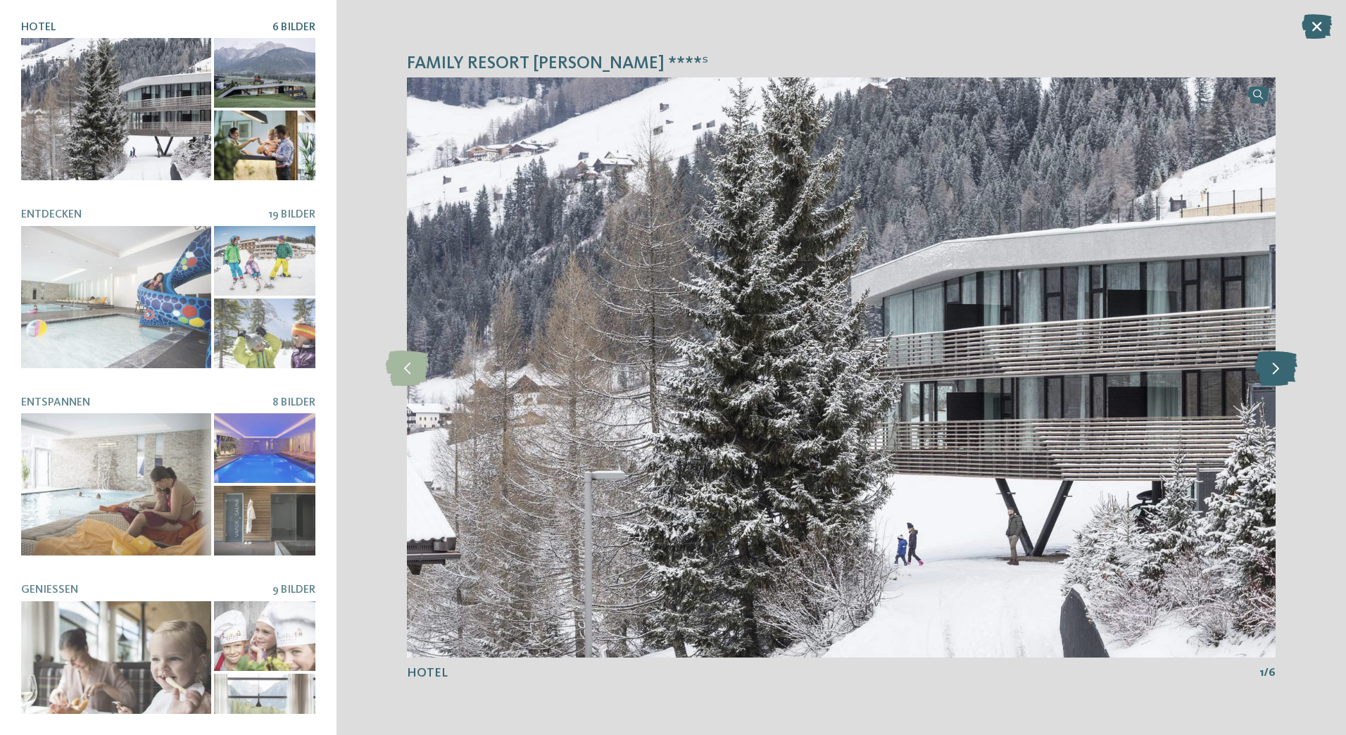
click at [1260, 363] on icon at bounding box center [1275, 367] width 43 height 35
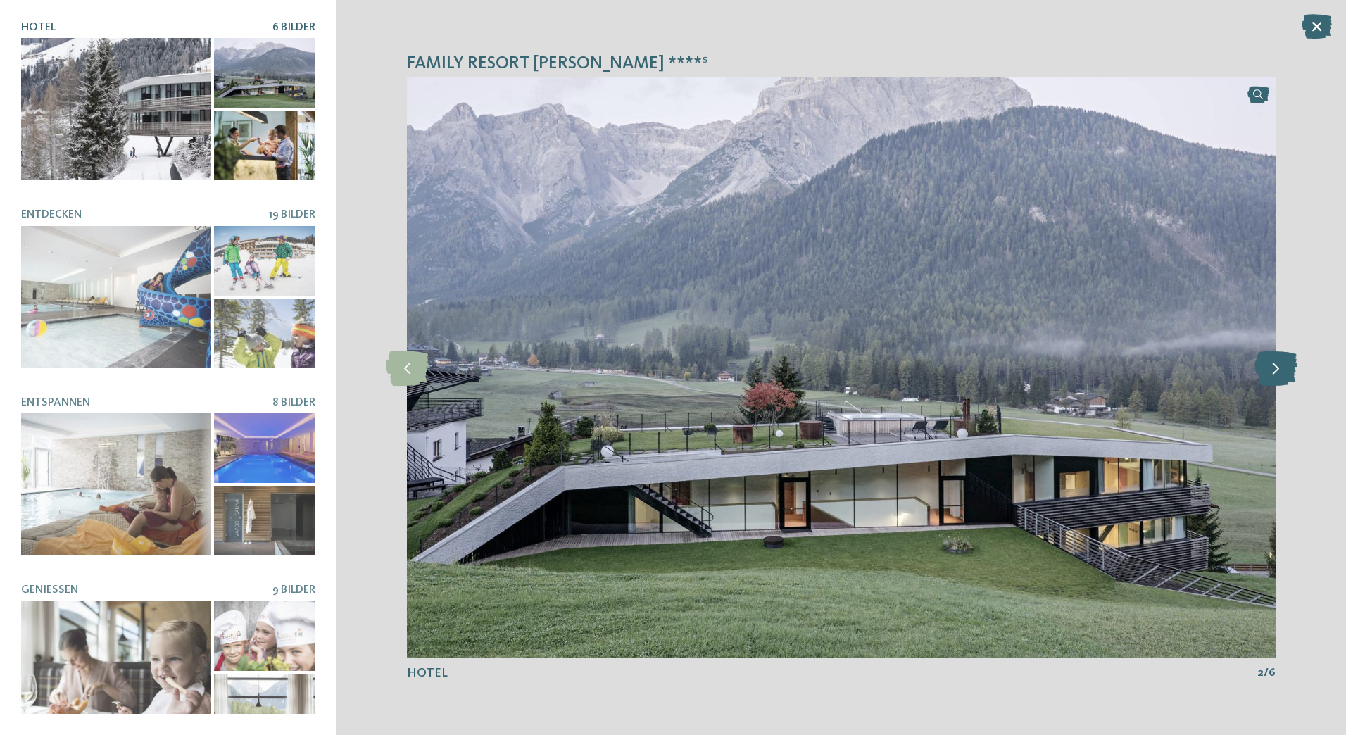
click at [1260, 363] on icon at bounding box center [1275, 367] width 43 height 35
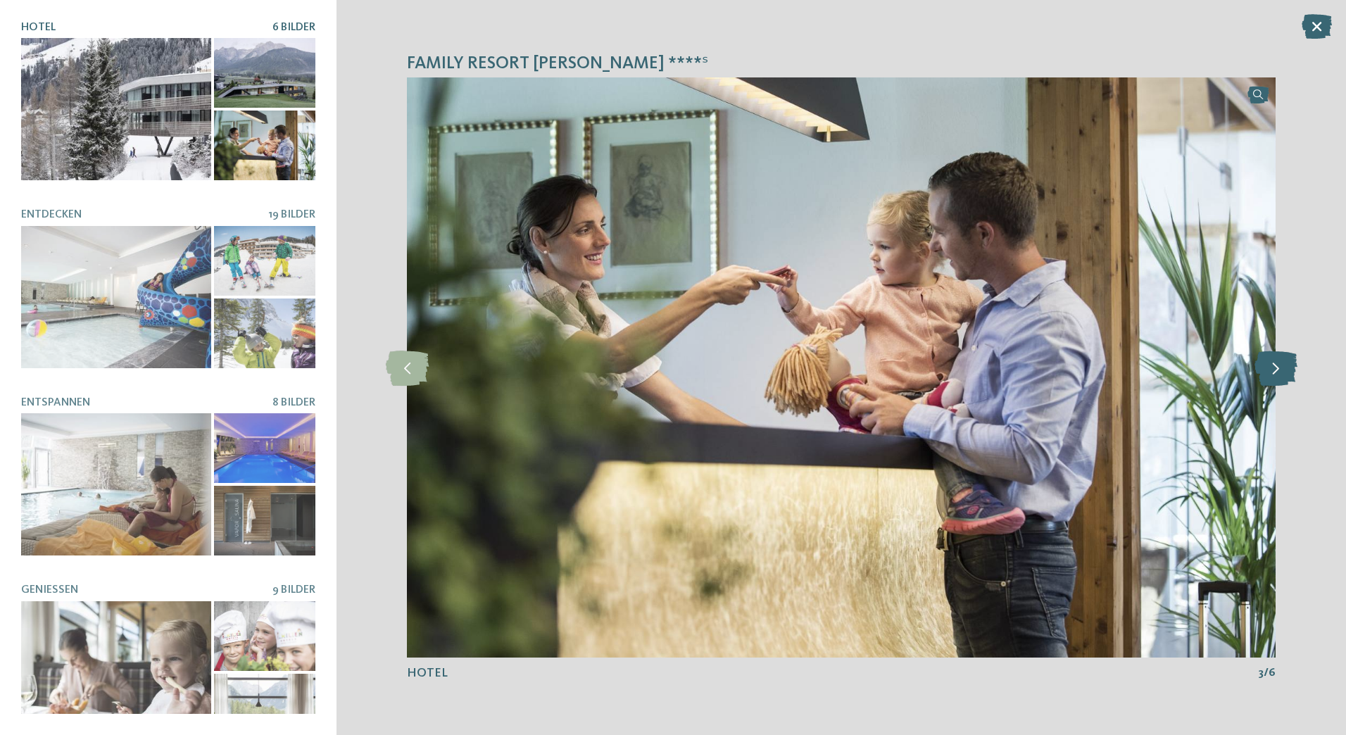
click at [1260, 363] on icon at bounding box center [1275, 367] width 43 height 35
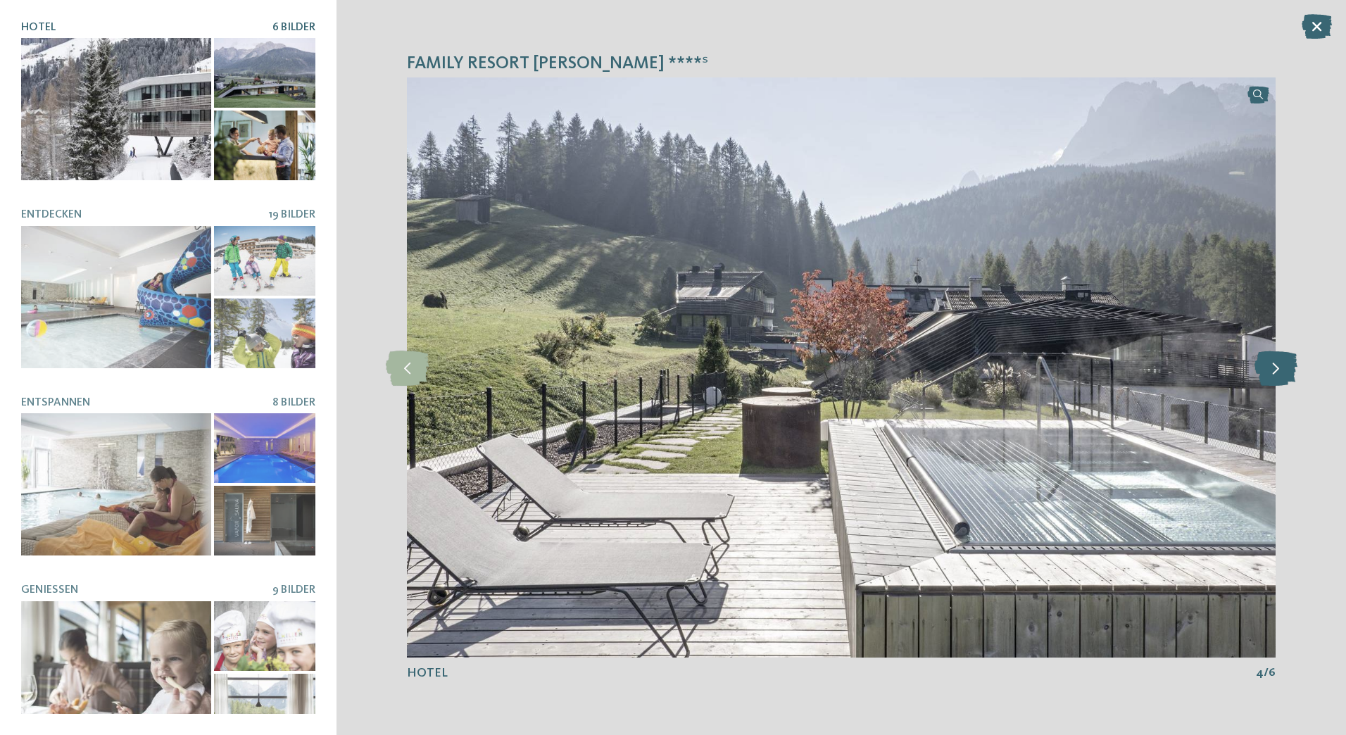
click at [1260, 363] on icon at bounding box center [1275, 367] width 43 height 35
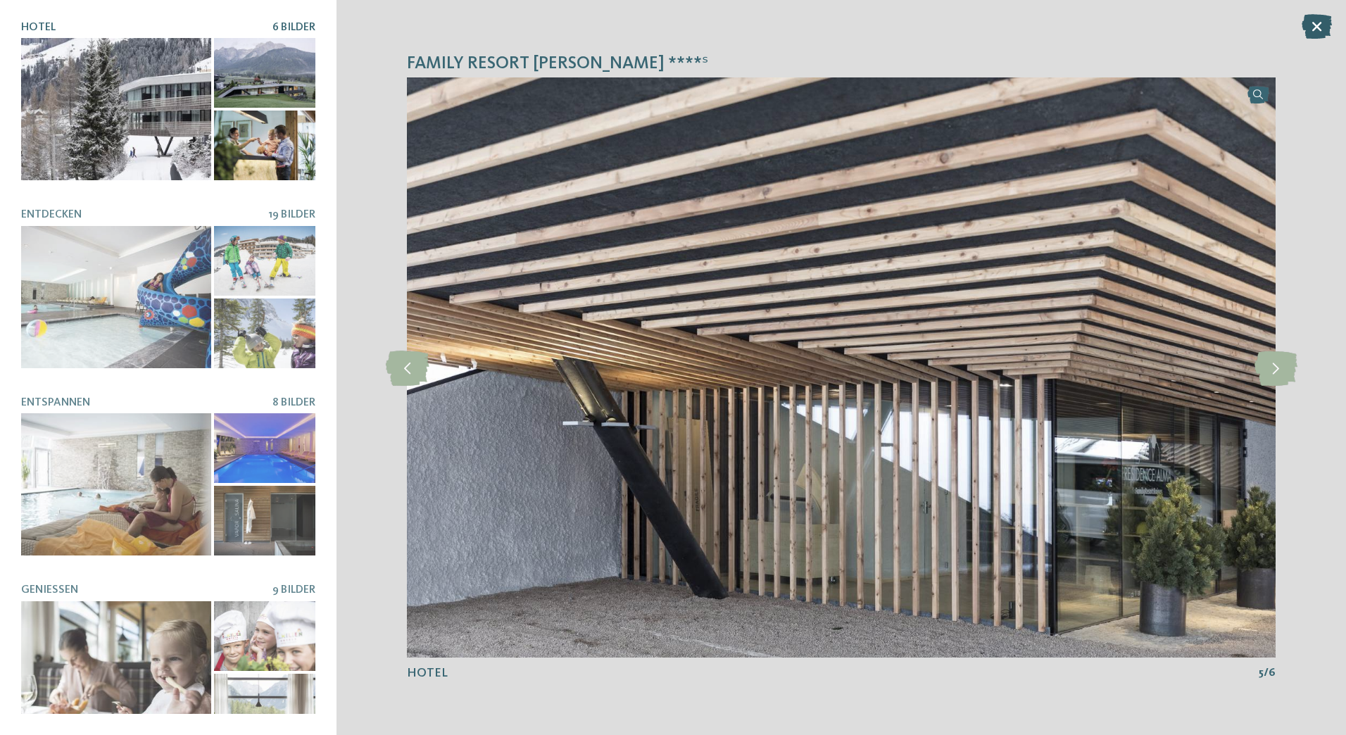
click at [1320, 21] on icon at bounding box center [1316, 26] width 30 height 25
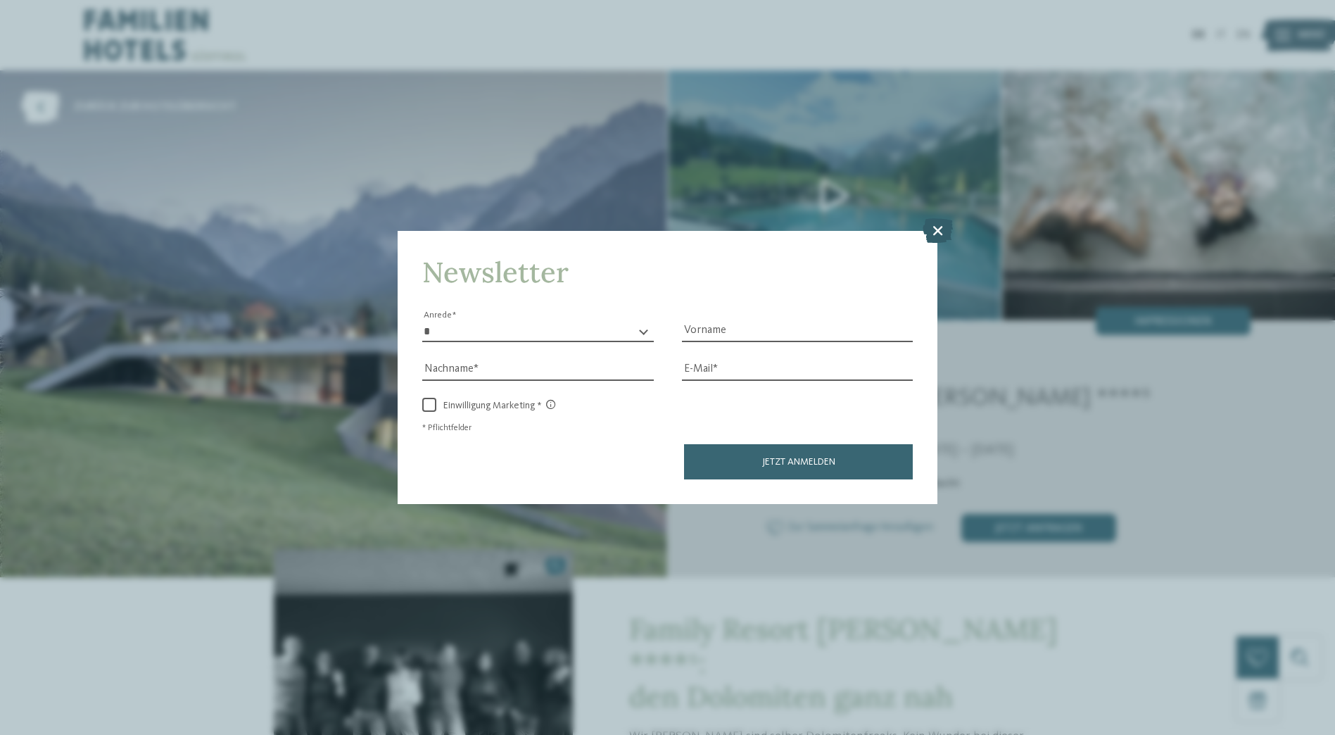
click at [930, 227] on icon at bounding box center [938, 229] width 30 height 25
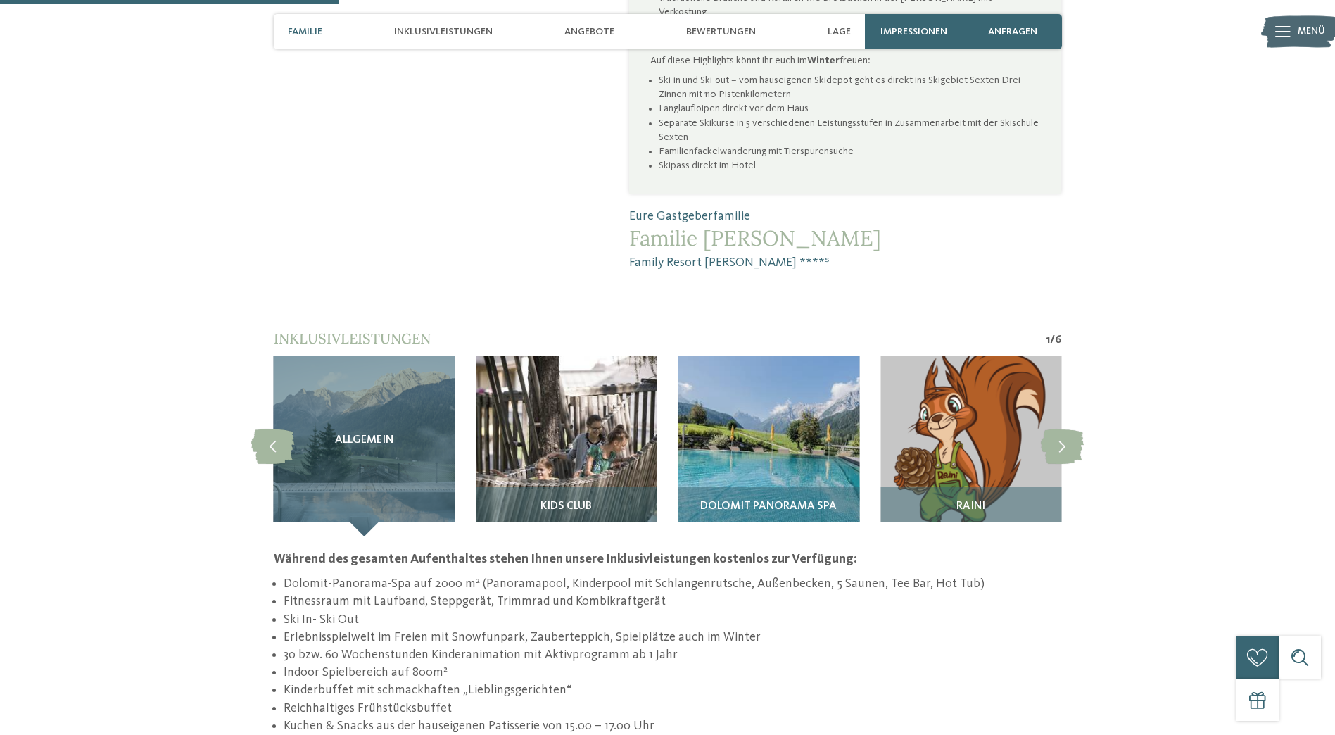
scroll to position [1126, 0]
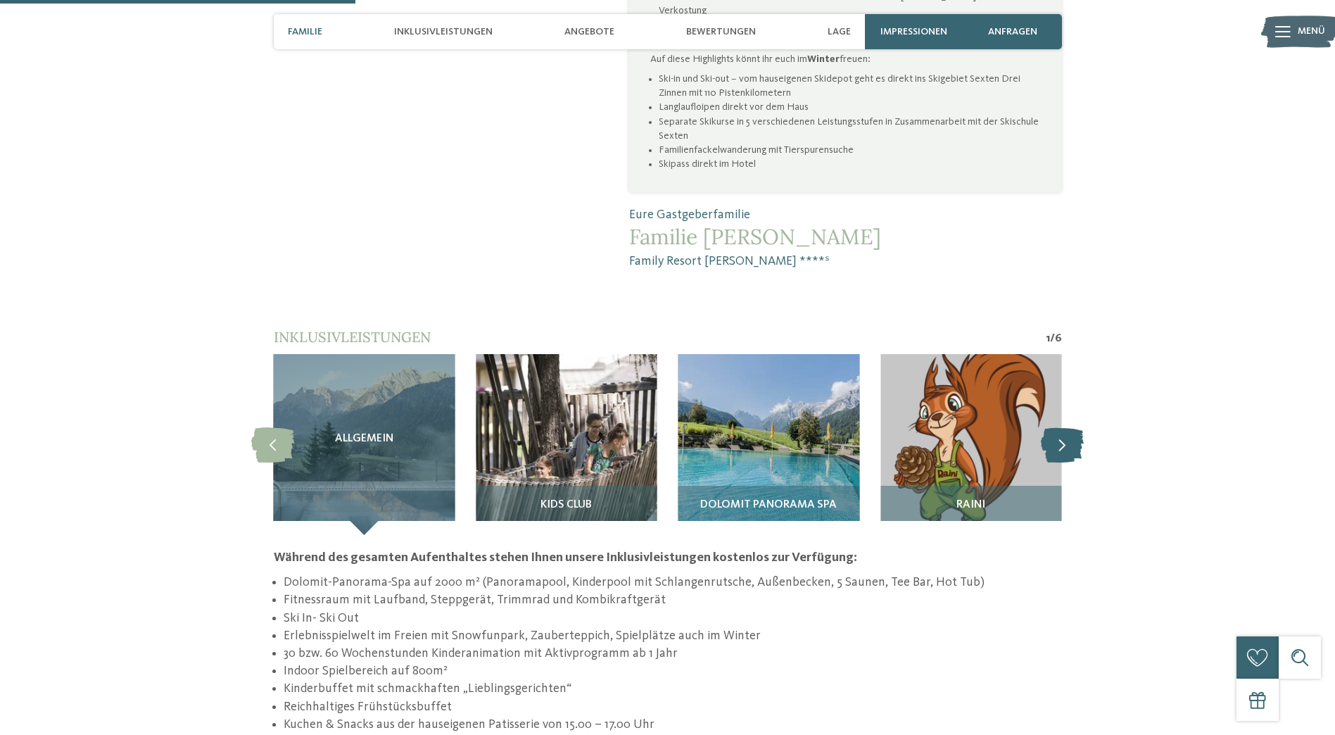
click at [1058, 427] on icon at bounding box center [1062, 444] width 43 height 35
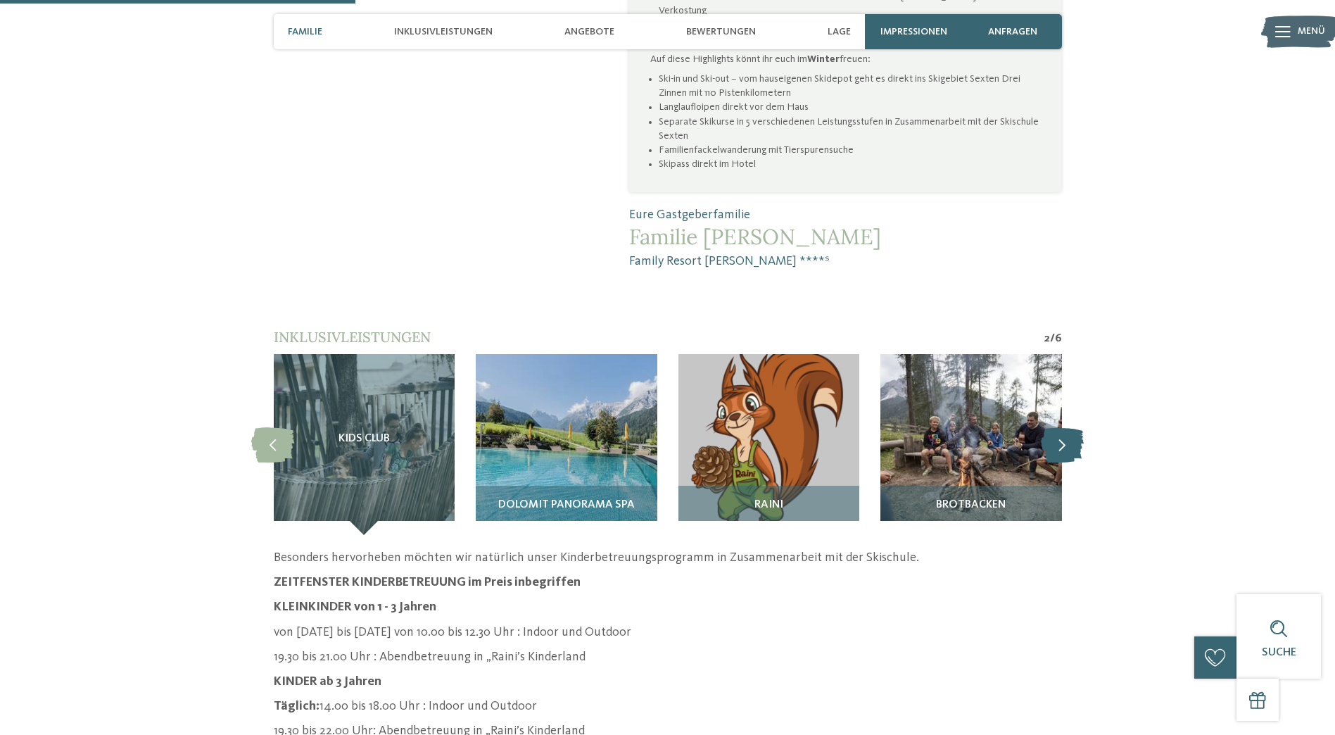
click at [1058, 427] on icon at bounding box center [1062, 444] width 43 height 35
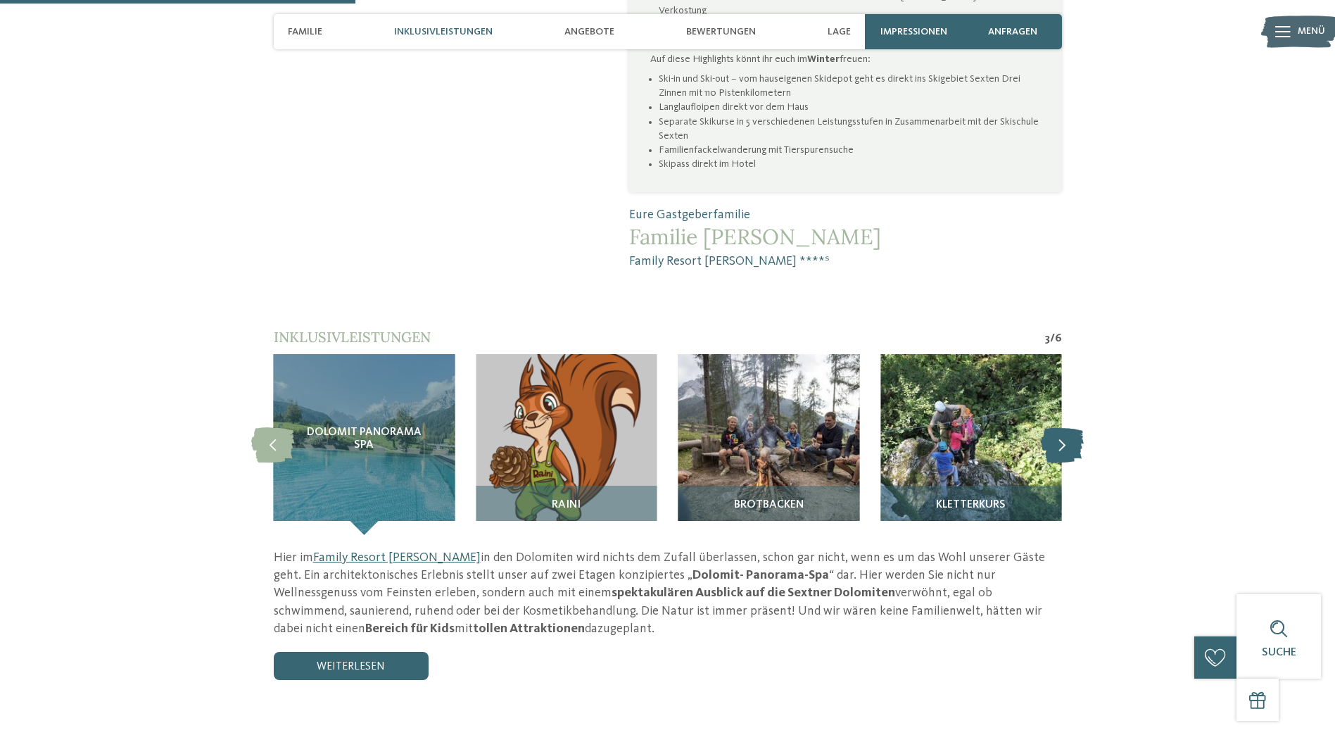
click at [1058, 427] on icon at bounding box center [1062, 444] width 43 height 35
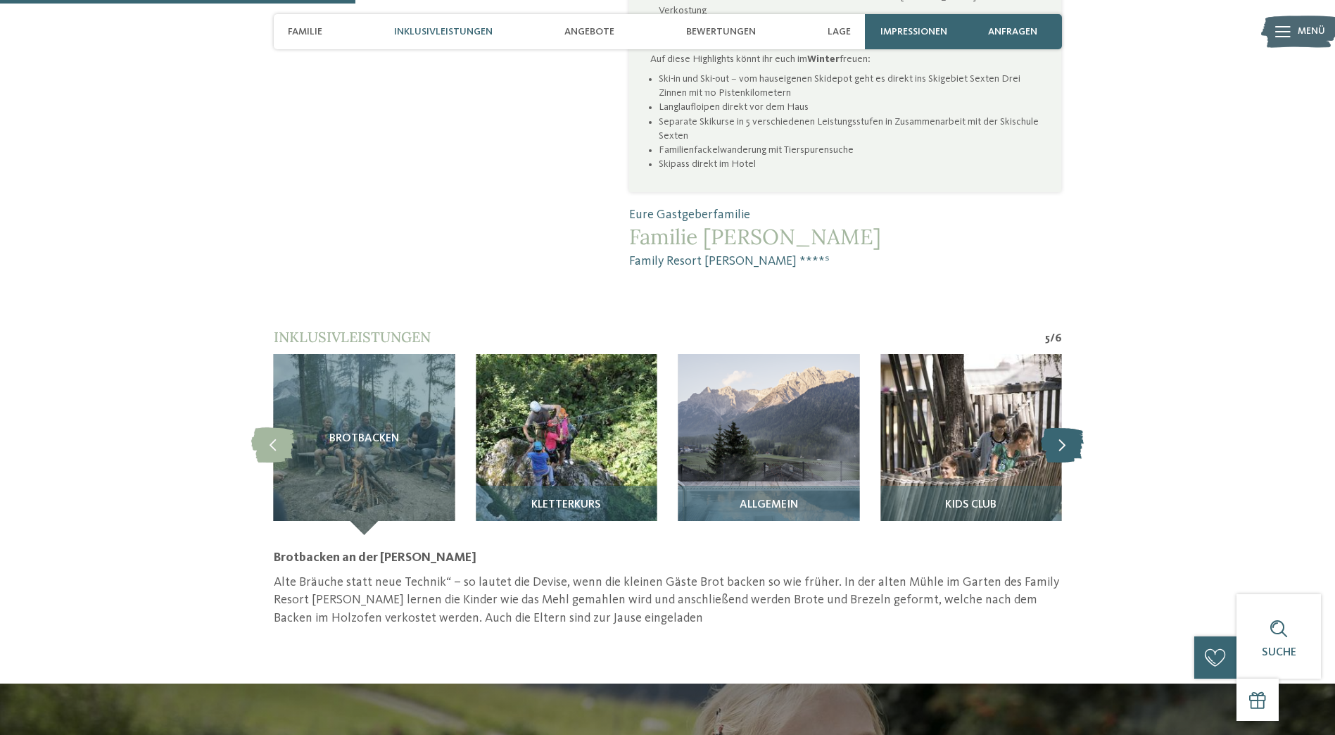
click at [1058, 427] on icon at bounding box center [1062, 444] width 43 height 35
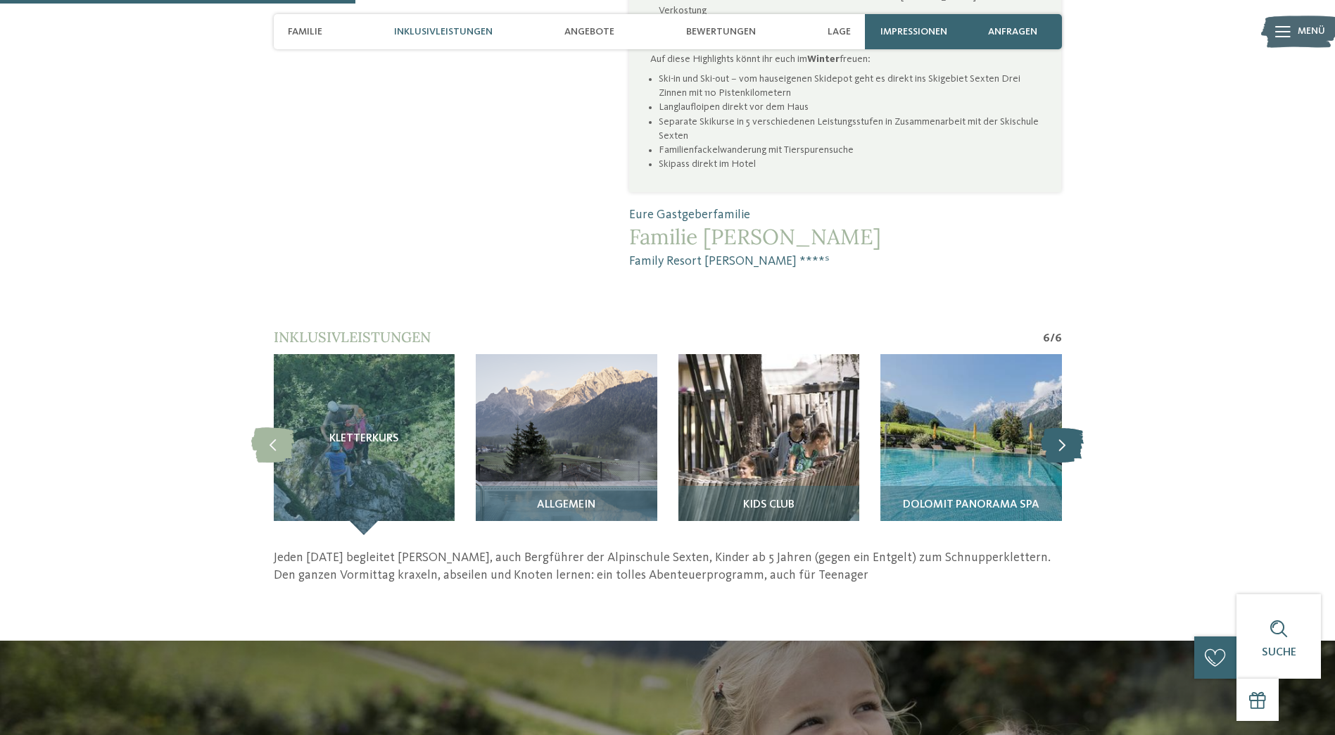
click at [1058, 427] on icon at bounding box center [1062, 444] width 43 height 35
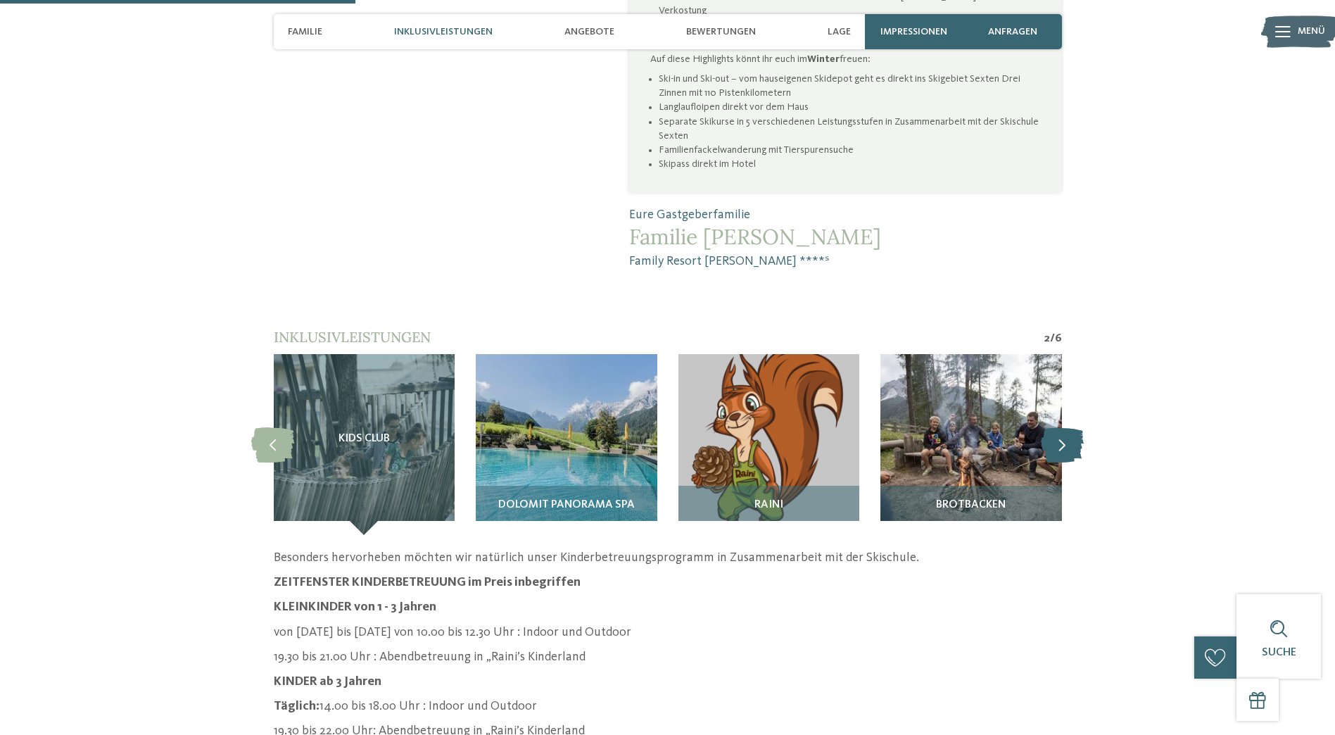
click at [1058, 427] on icon at bounding box center [1062, 444] width 43 height 35
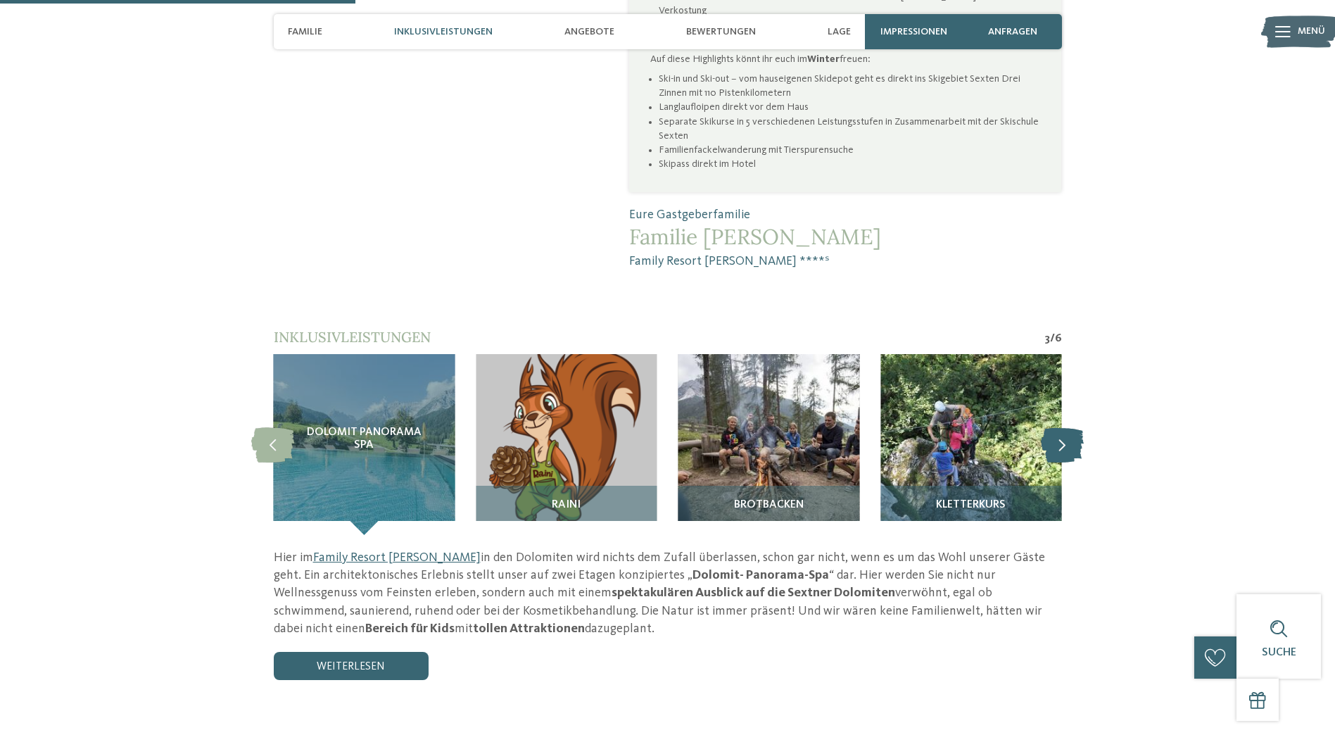
click at [1058, 427] on icon at bounding box center [1062, 444] width 43 height 35
